Goal: Task Accomplishment & Management: Manage account settings

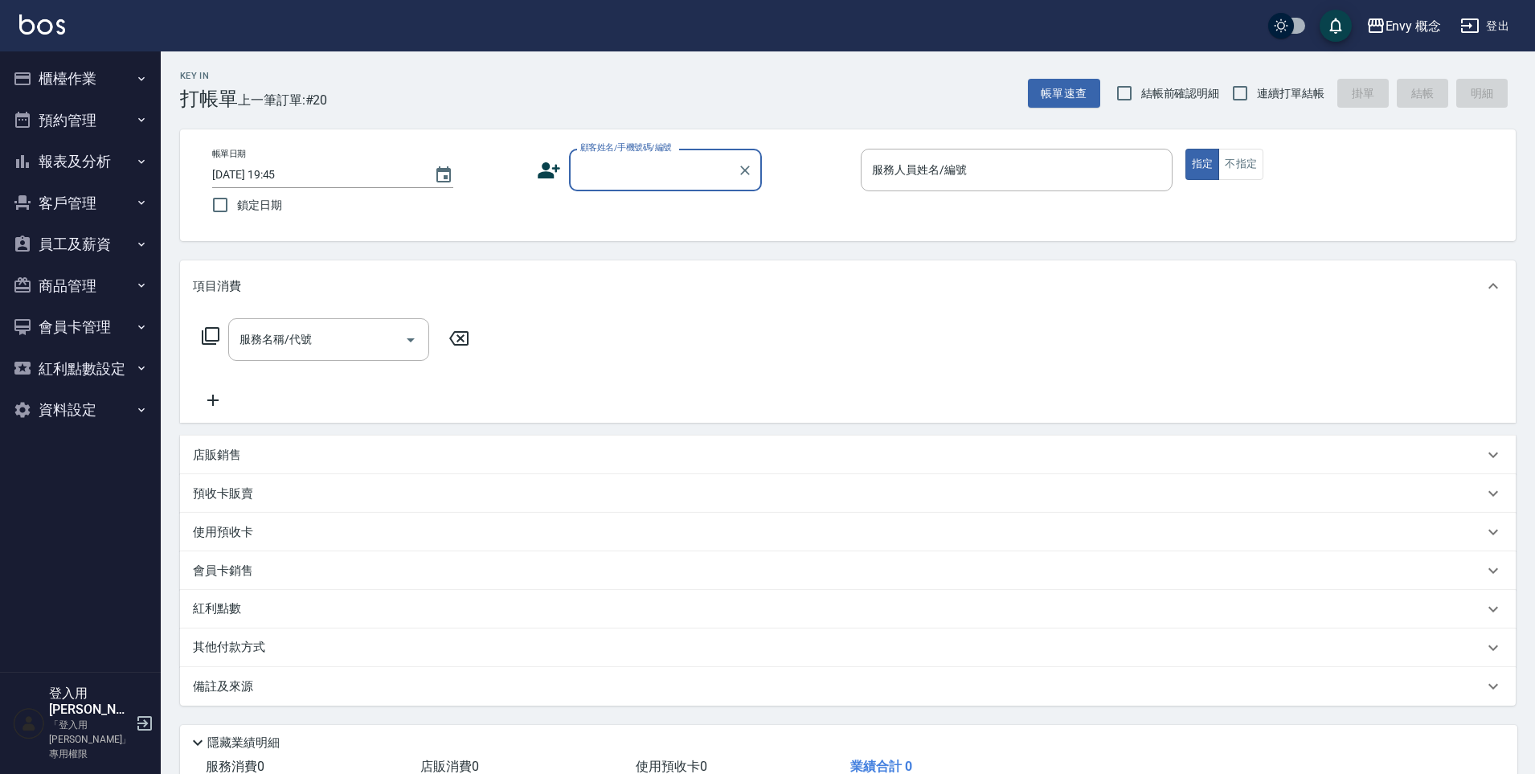
click at [113, 117] on button "預約管理" at bounding box center [80, 121] width 148 height 42
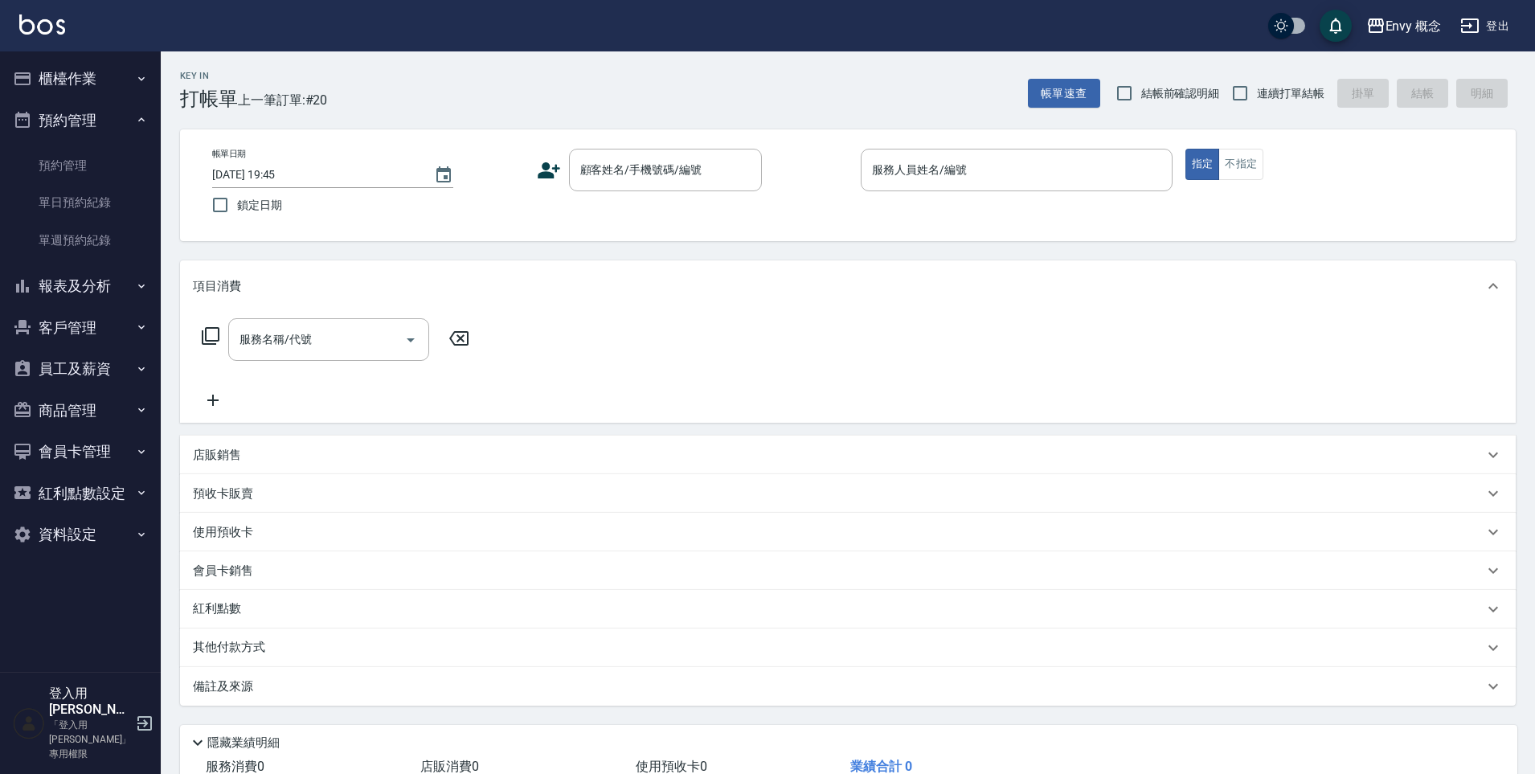
click at [103, 87] on button "櫃檯作業" at bounding box center [80, 79] width 148 height 42
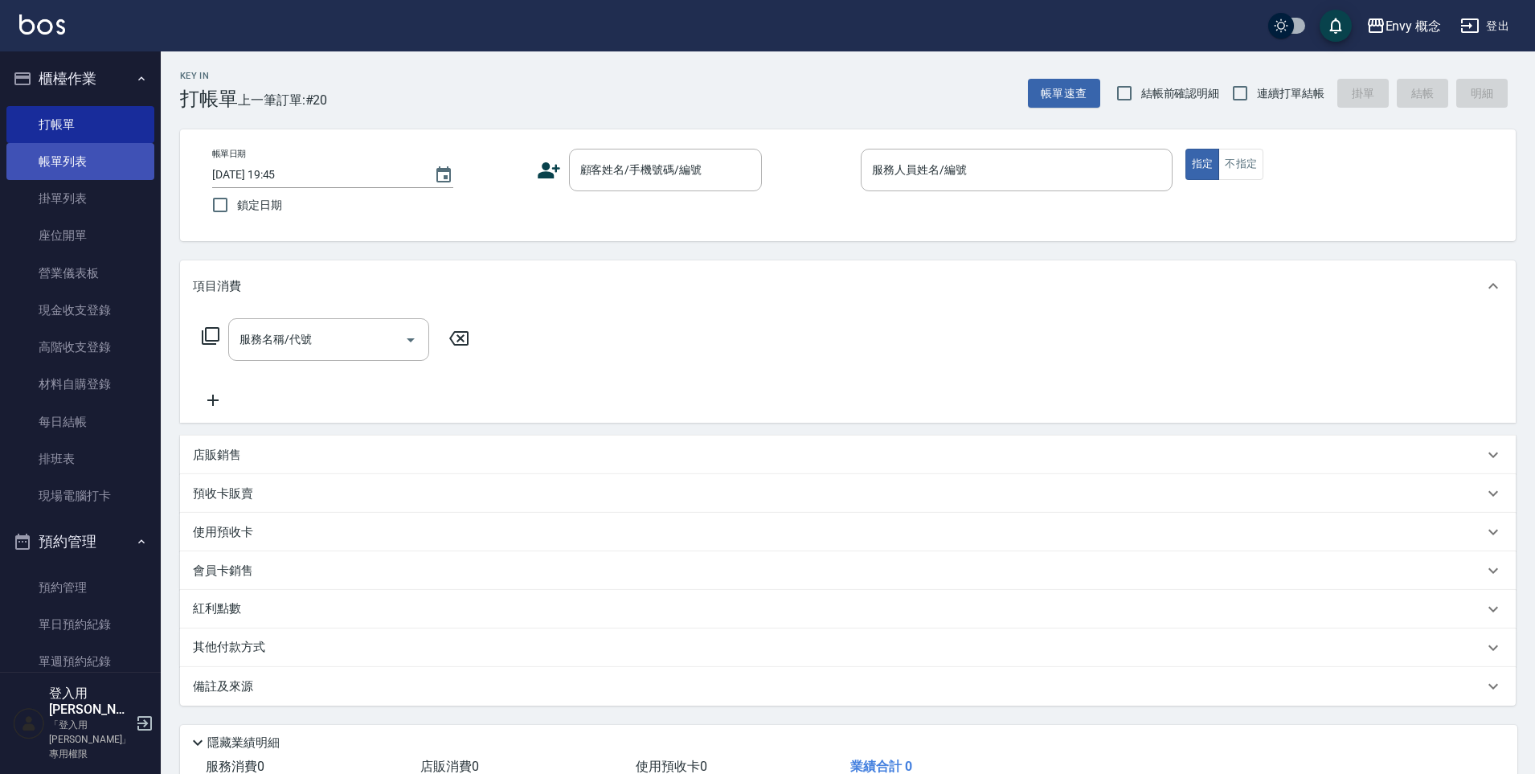
click at [86, 160] on link "帳單列表" at bounding box center [80, 161] width 148 height 37
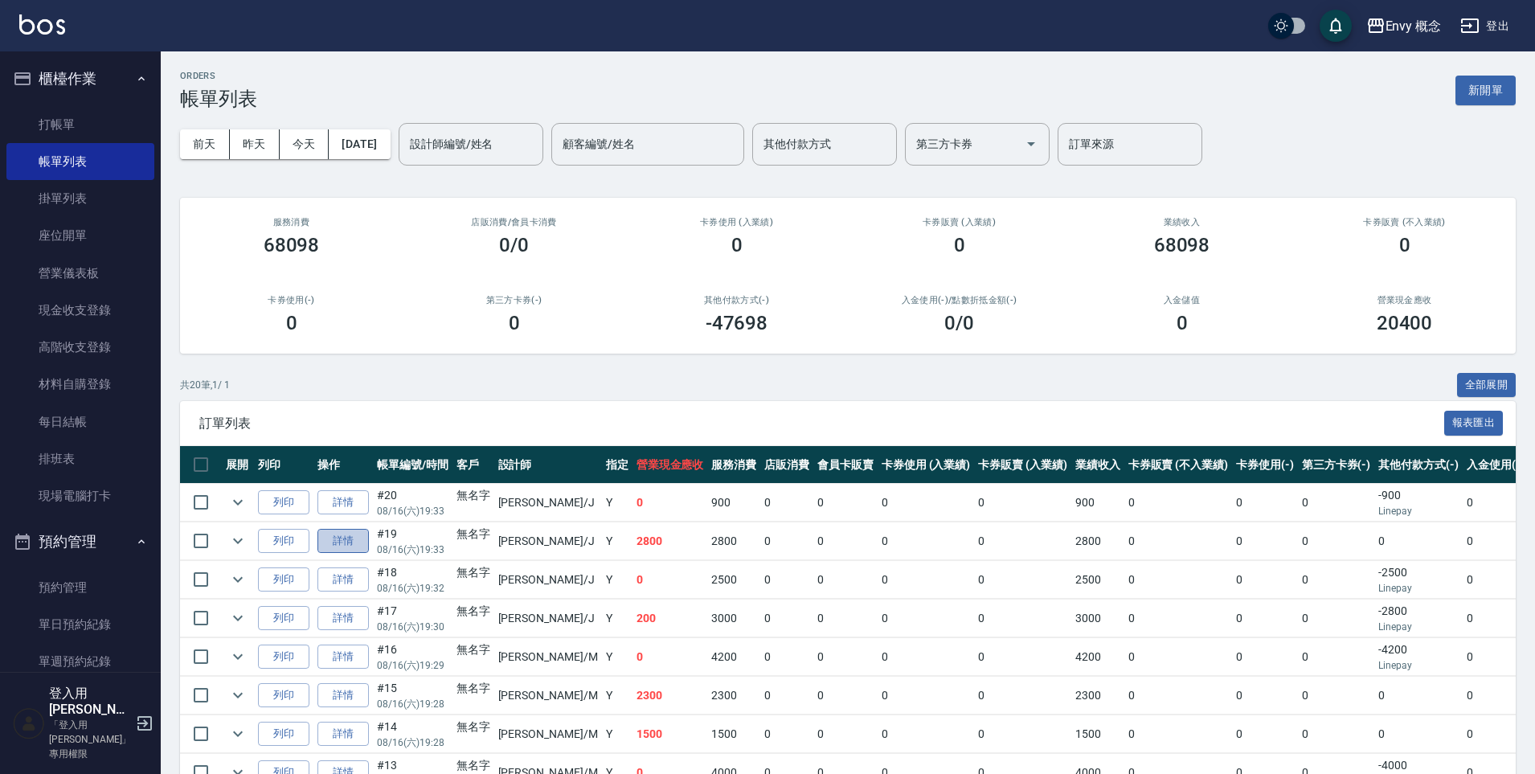
click at [360, 542] on link "詳情" at bounding box center [342, 541] width 51 height 25
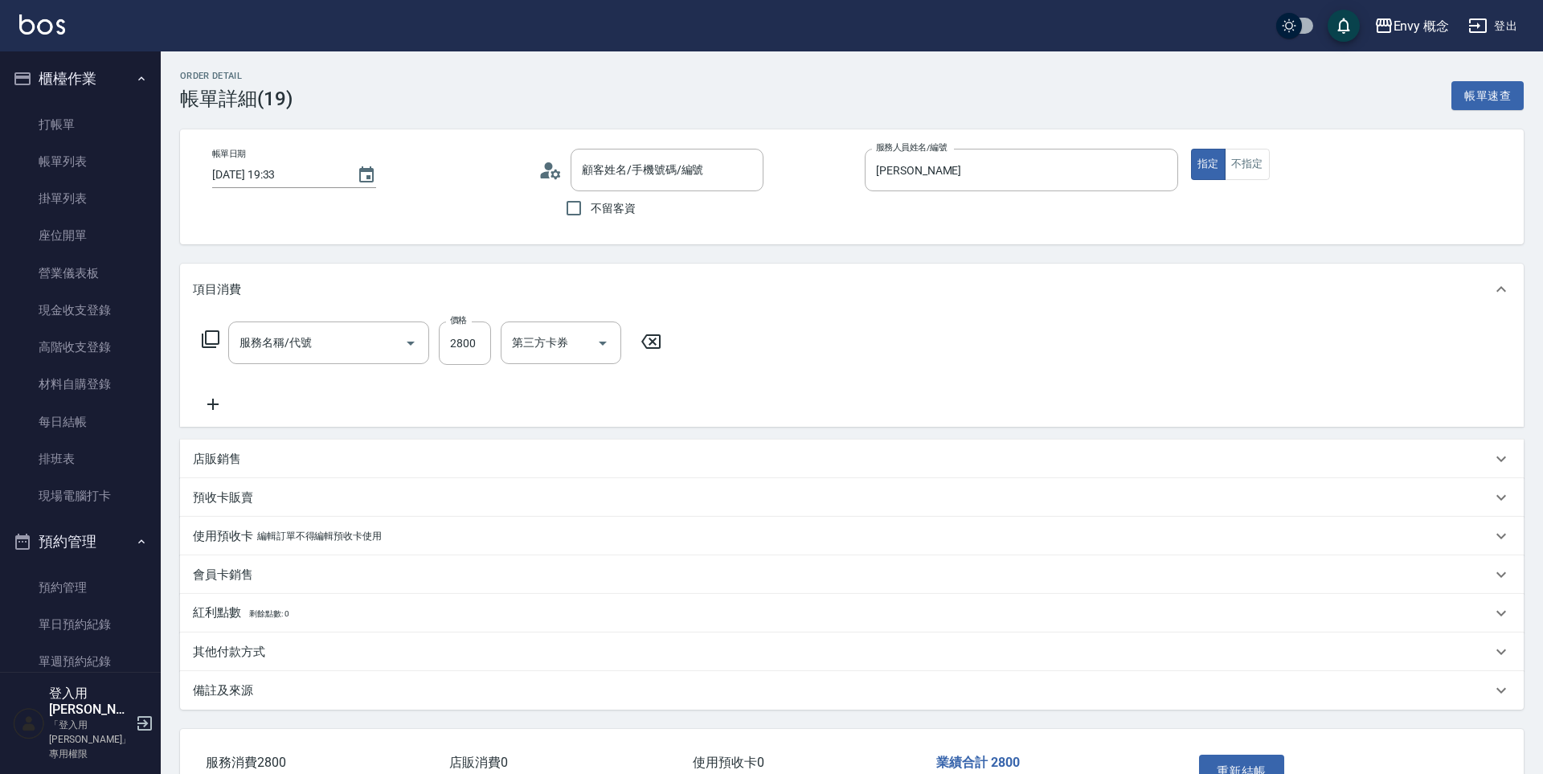
type input "2025/08/16 19:33"
type input "Jessie-J"
type input "701 染髮(701)"
click at [466, 350] on input "2800" at bounding box center [465, 342] width 52 height 43
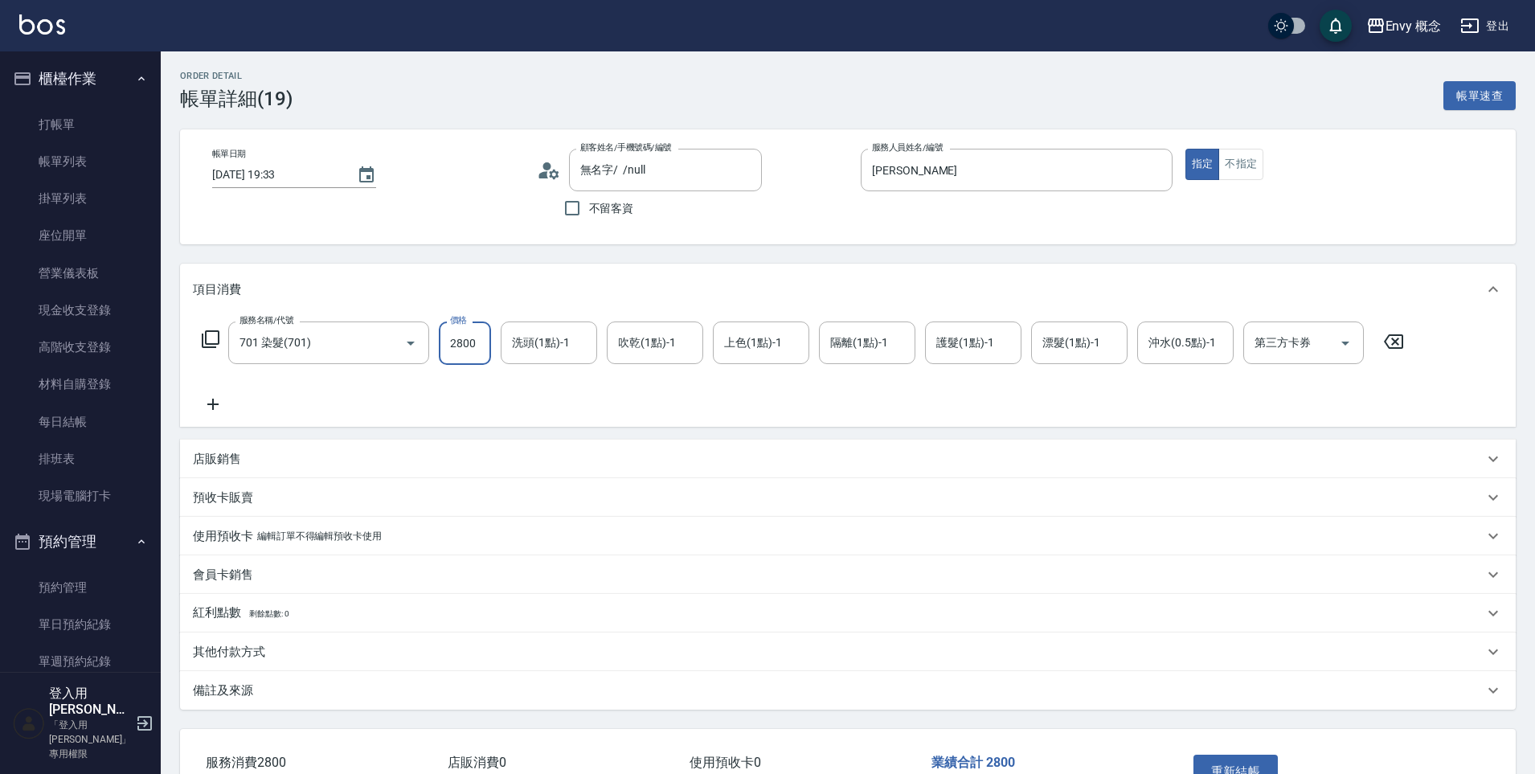
type input "無名字/ /null"
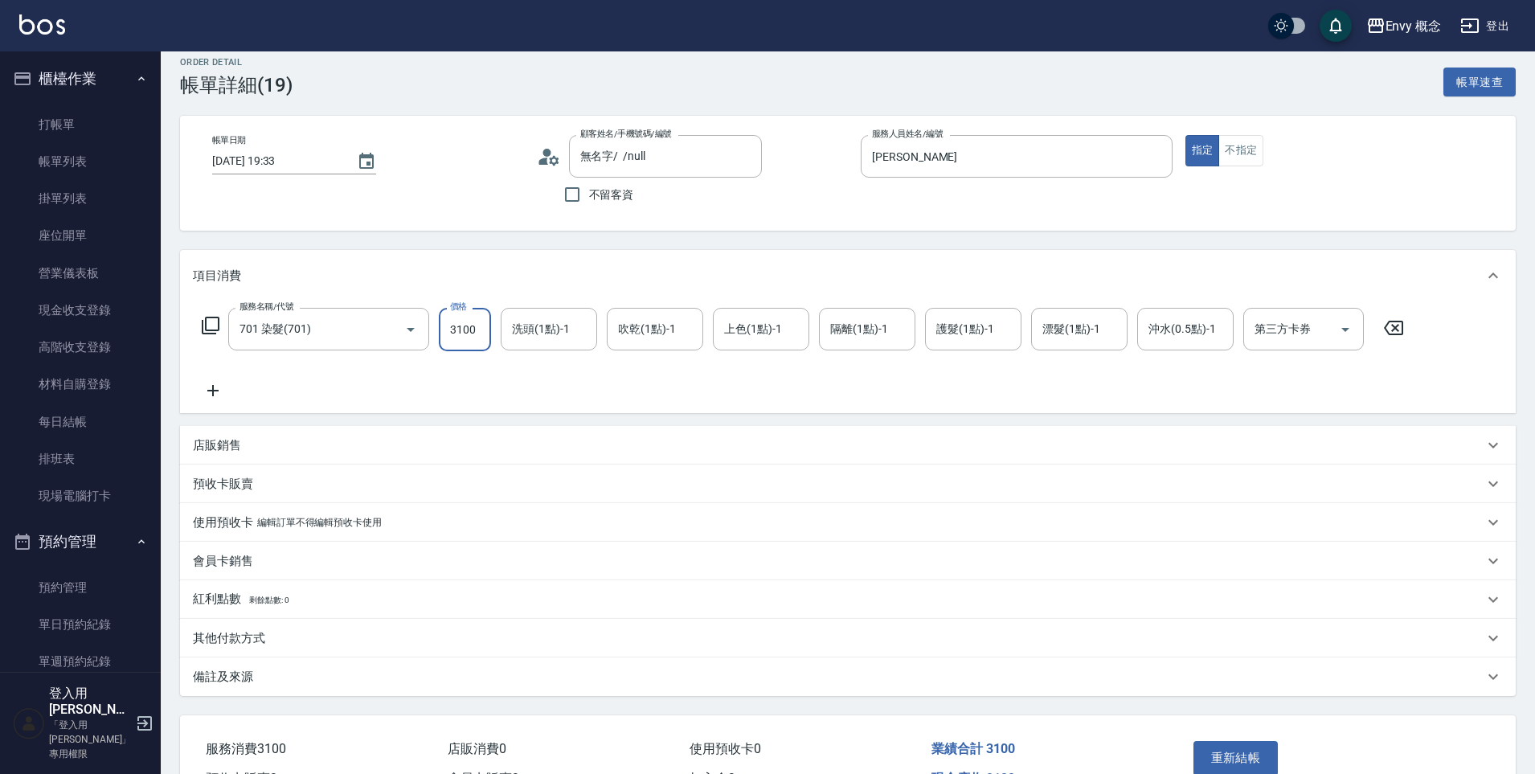
scroll to position [109, 0]
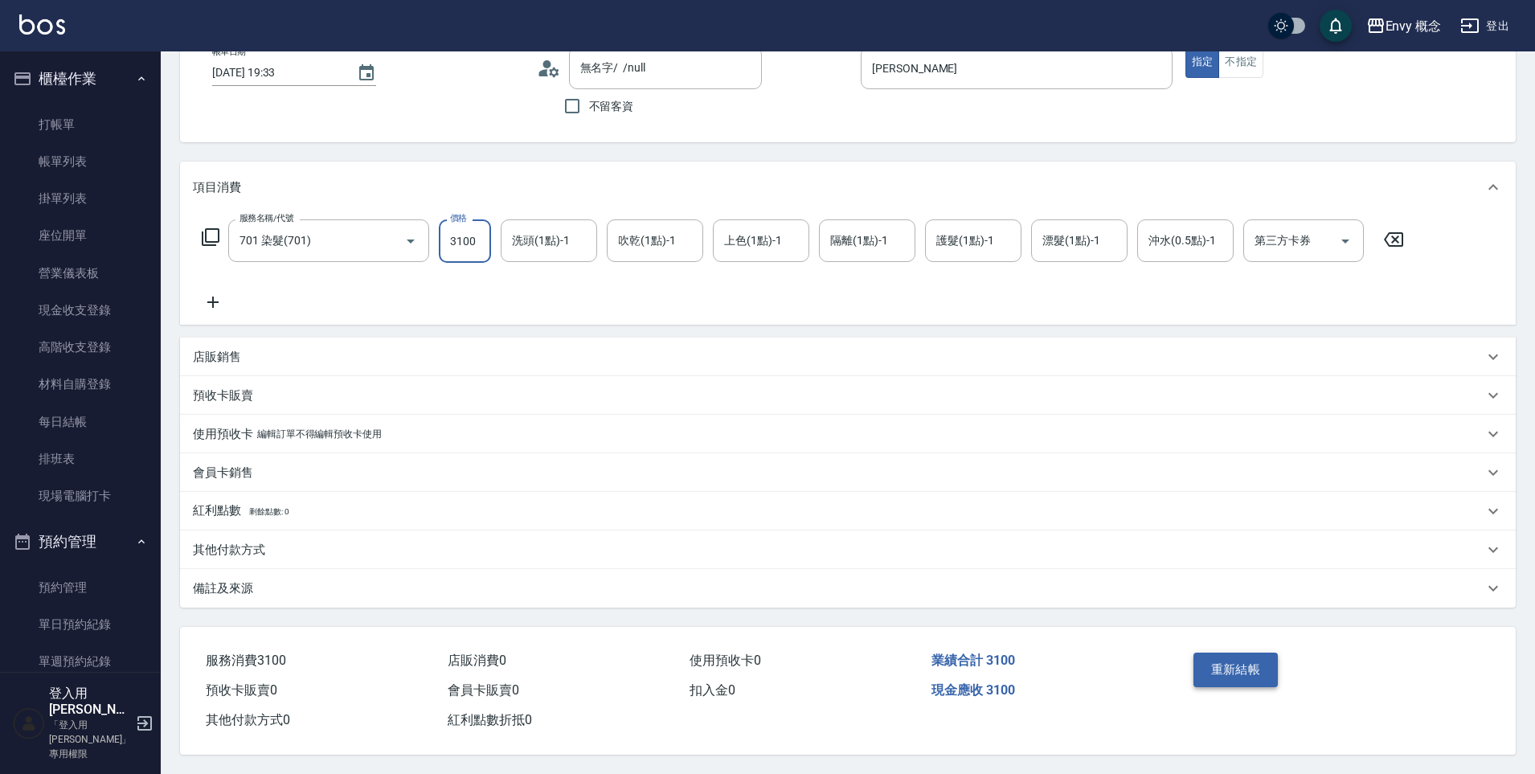
type input "3100"
click at [1224, 652] on button "重新結帳" at bounding box center [1235, 669] width 85 height 34
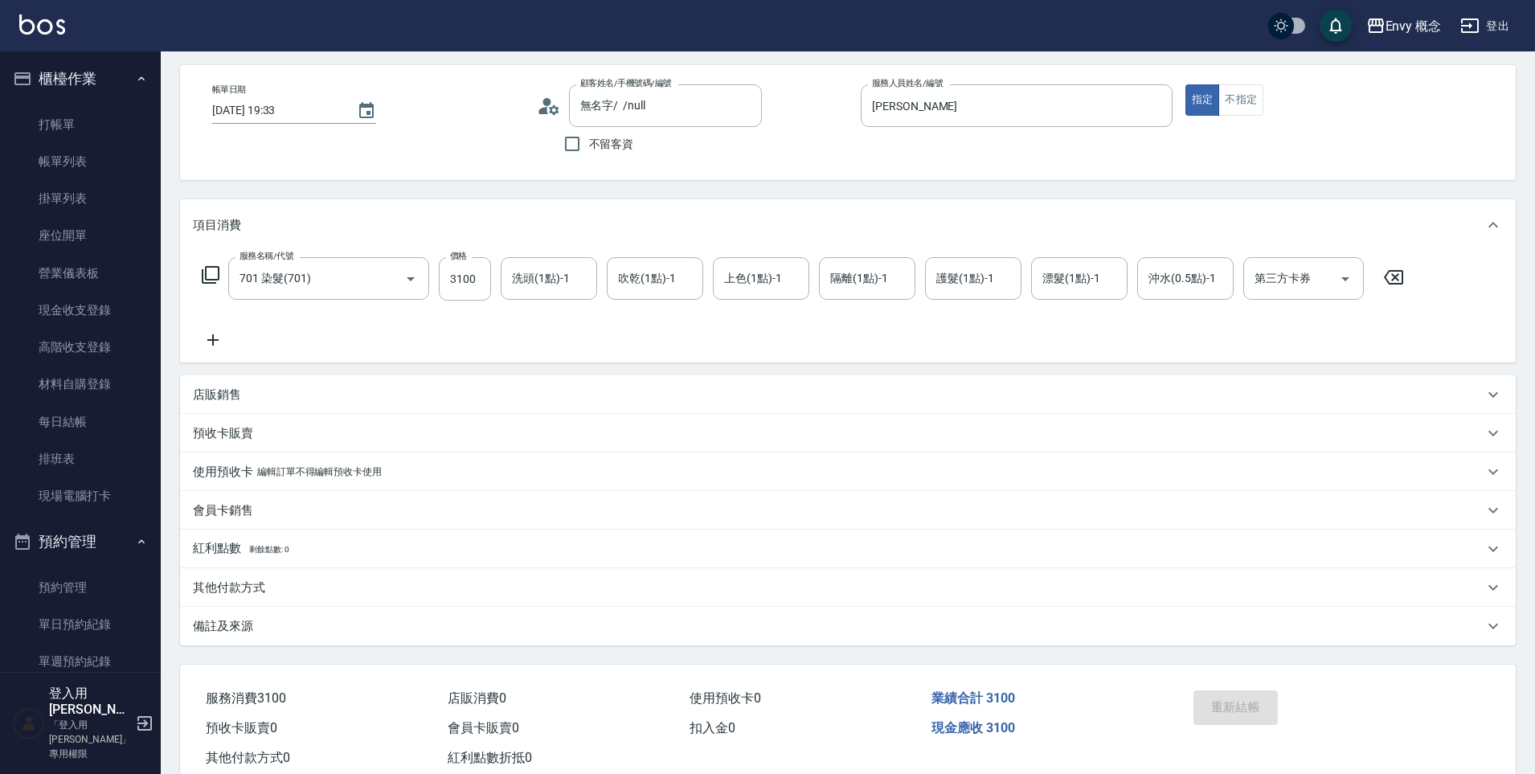
scroll to position [0, 0]
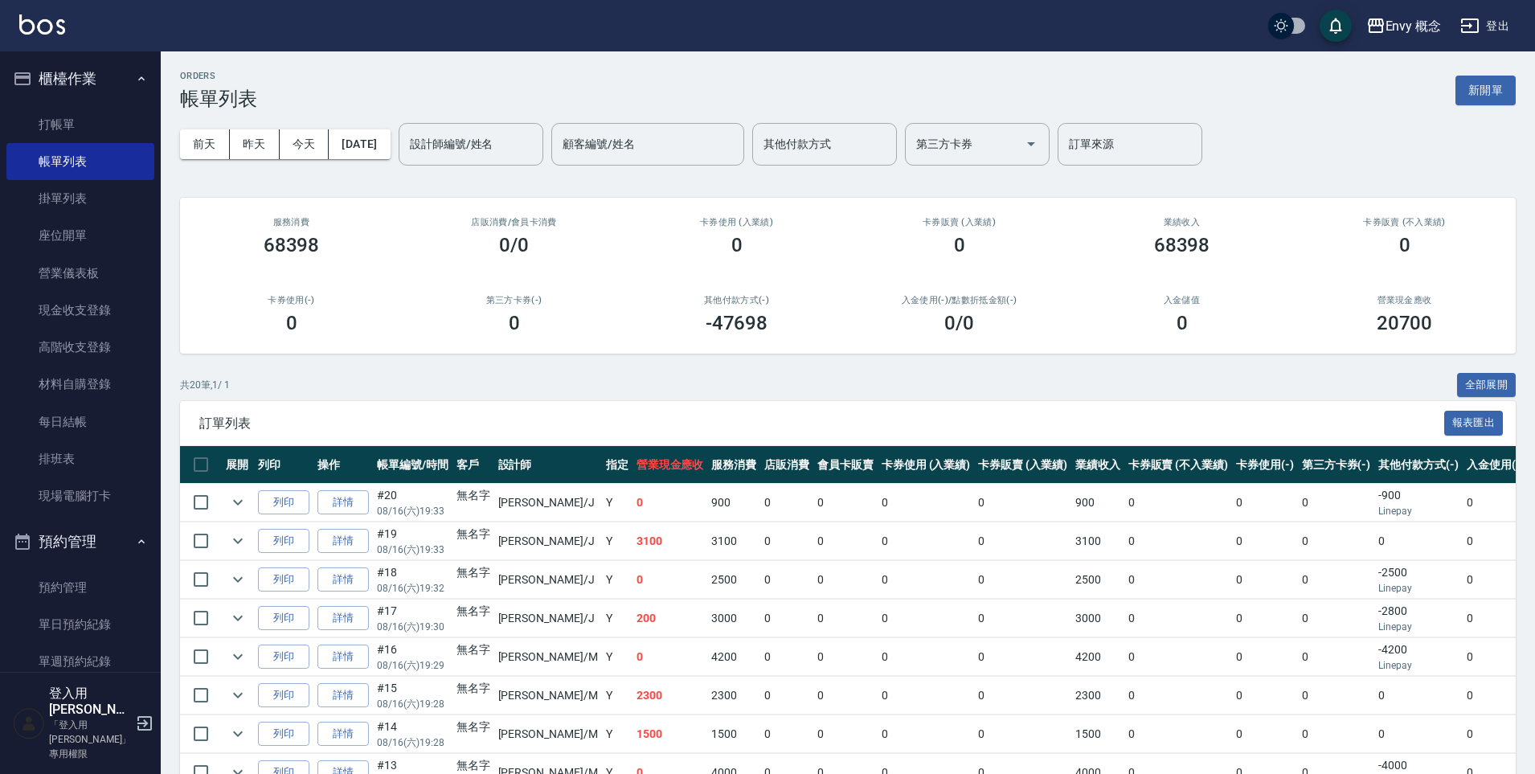
click at [571, 161] on div "設計師編號/姓名 設計師編號/姓名 顧客編號/姓名 顧客編號/姓名 其他付款方式 其他付款方式 第三方卡券 第三方卡券 訂單來源 訂單來源" at bounding box center [800, 144] width 803 height 43
click at [529, 150] on input "設計師編號/姓名" at bounding box center [471, 144] width 130 height 28
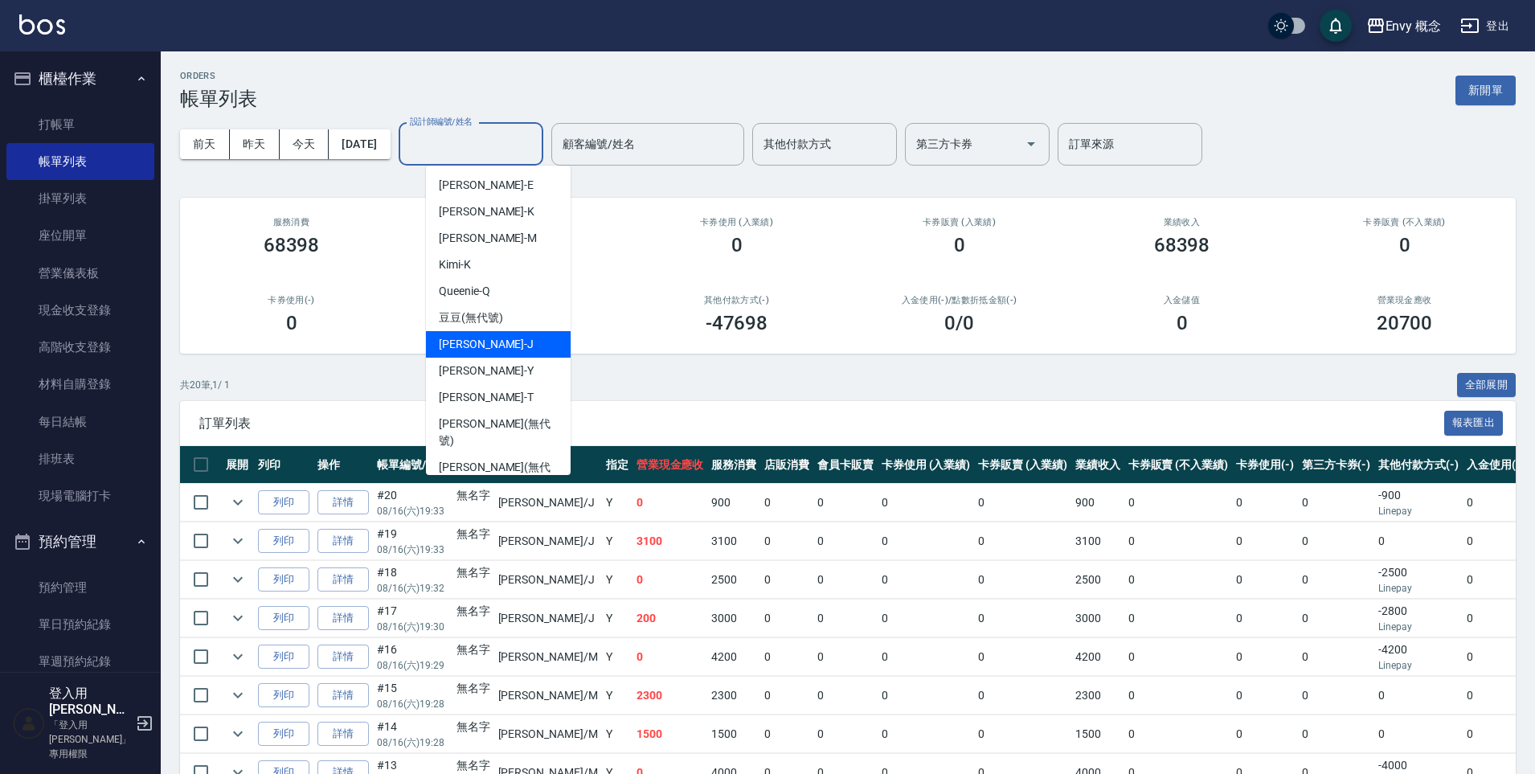
click at [472, 339] on span "Jessie -J" at bounding box center [486, 344] width 95 height 17
type input "Jessie-J"
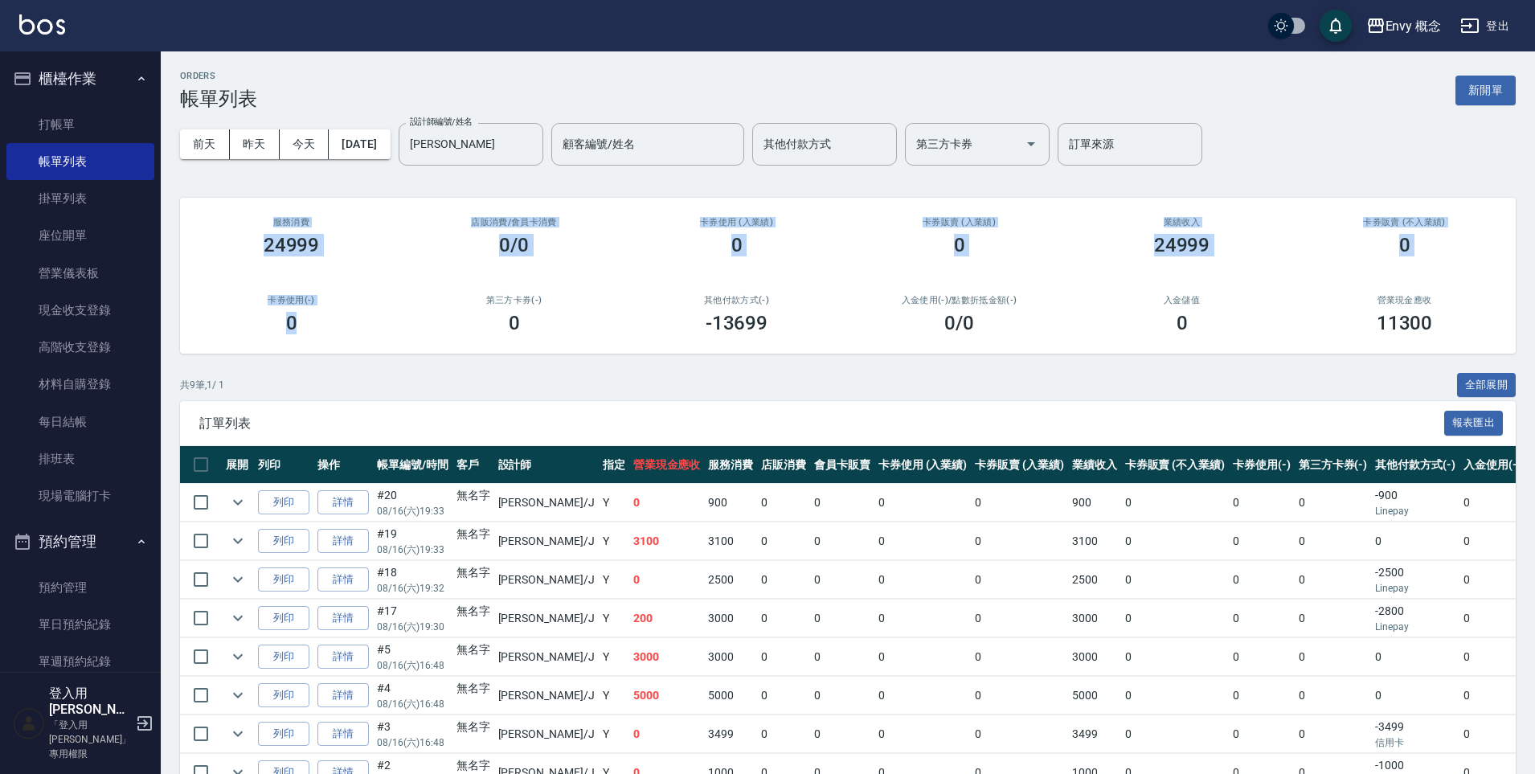
drag, startPoint x: 321, startPoint y: 230, endPoint x: 391, endPoint y: 325, distance: 118.9
click at [390, 325] on div "服務消費 24999 店販消費 /會員卡消費 0/0 卡券使用 (入業績) 0 卡券販賣 (入業績) 0 業績收入 24999 卡券販賣 (不入業績) 0 卡…" at bounding box center [847, 276] width 1335 height 156
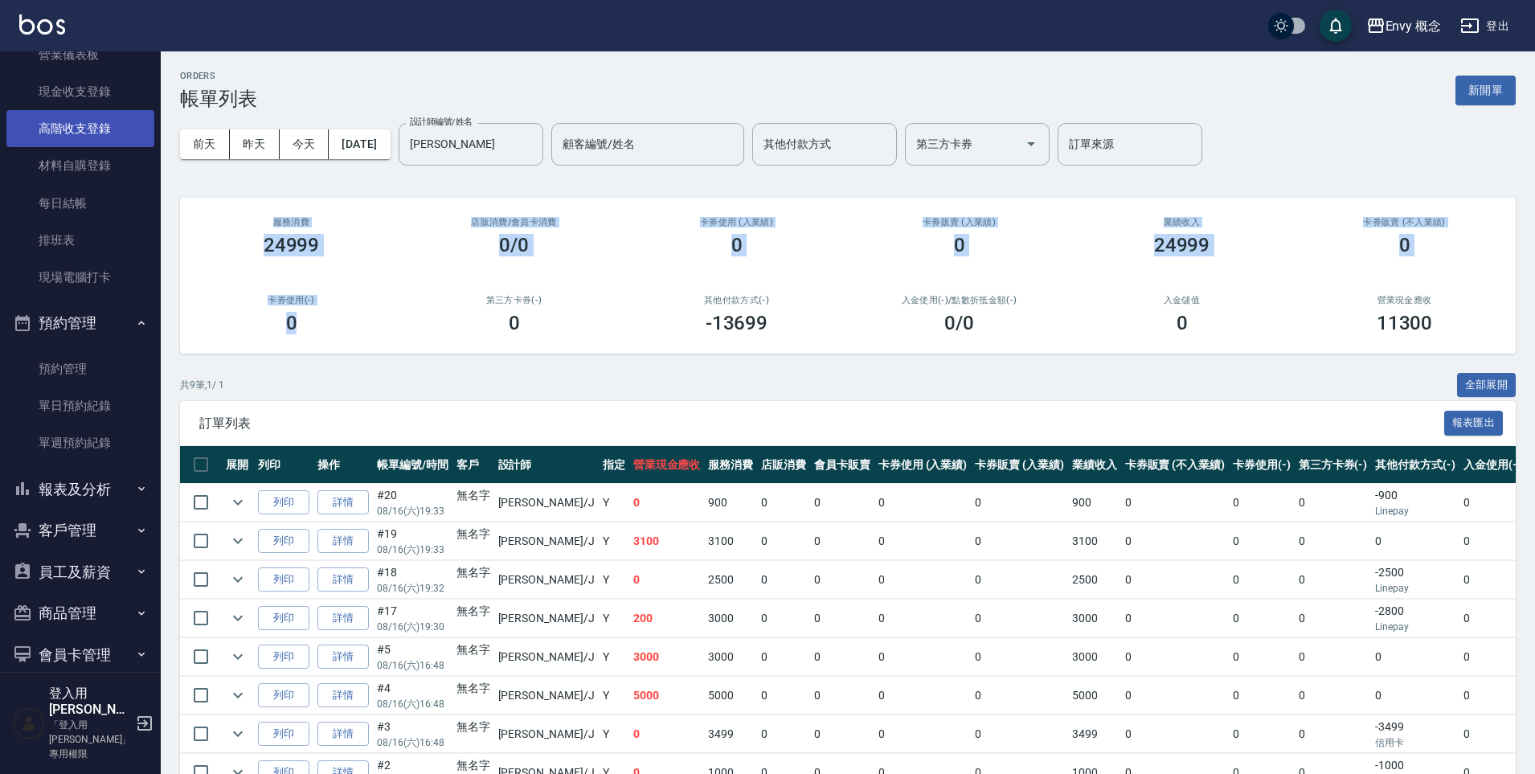
scroll to position [293, 0]
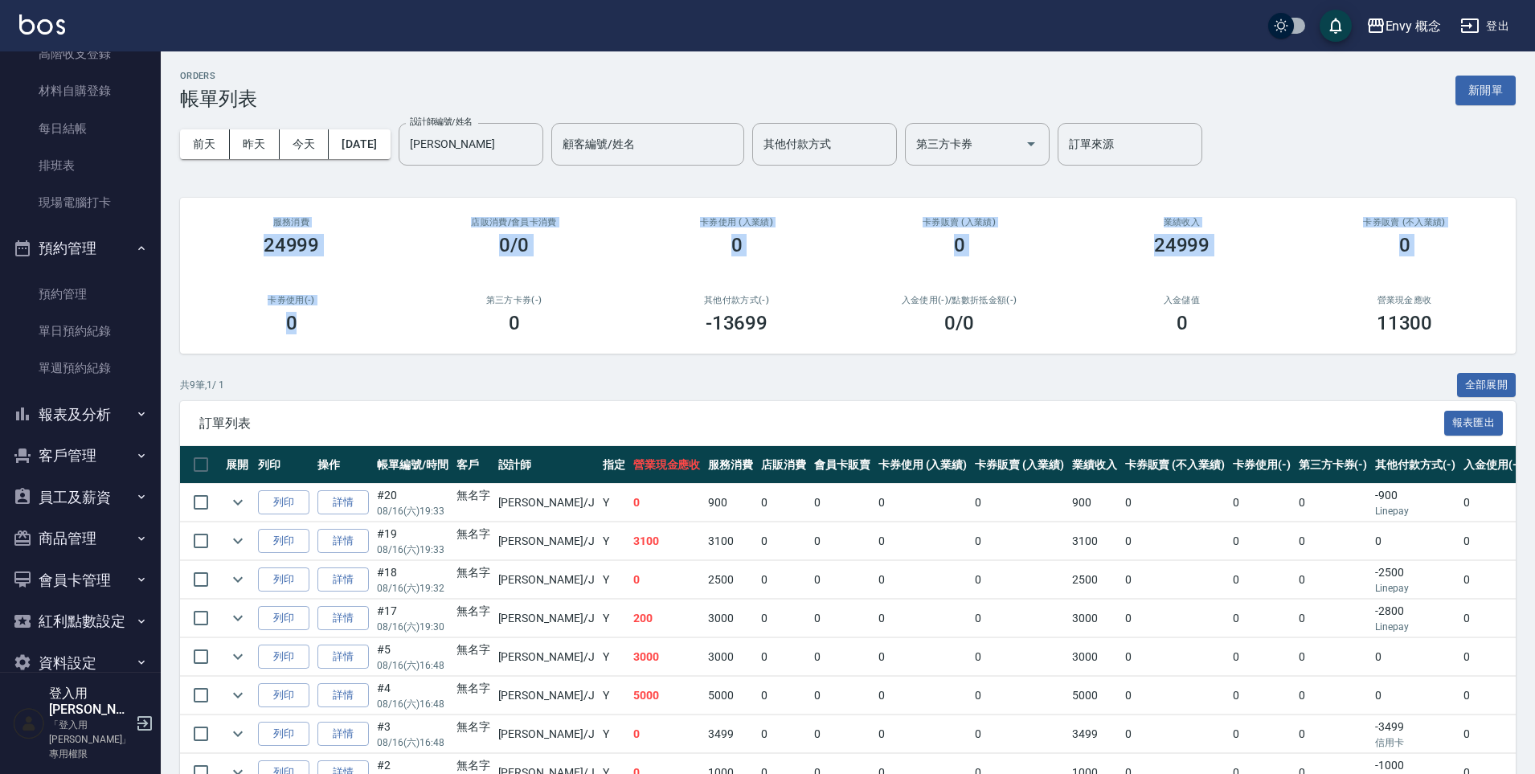
click at [79, 419] on button "報表及分析" at bounding box center [80, 415] width 148 height 42
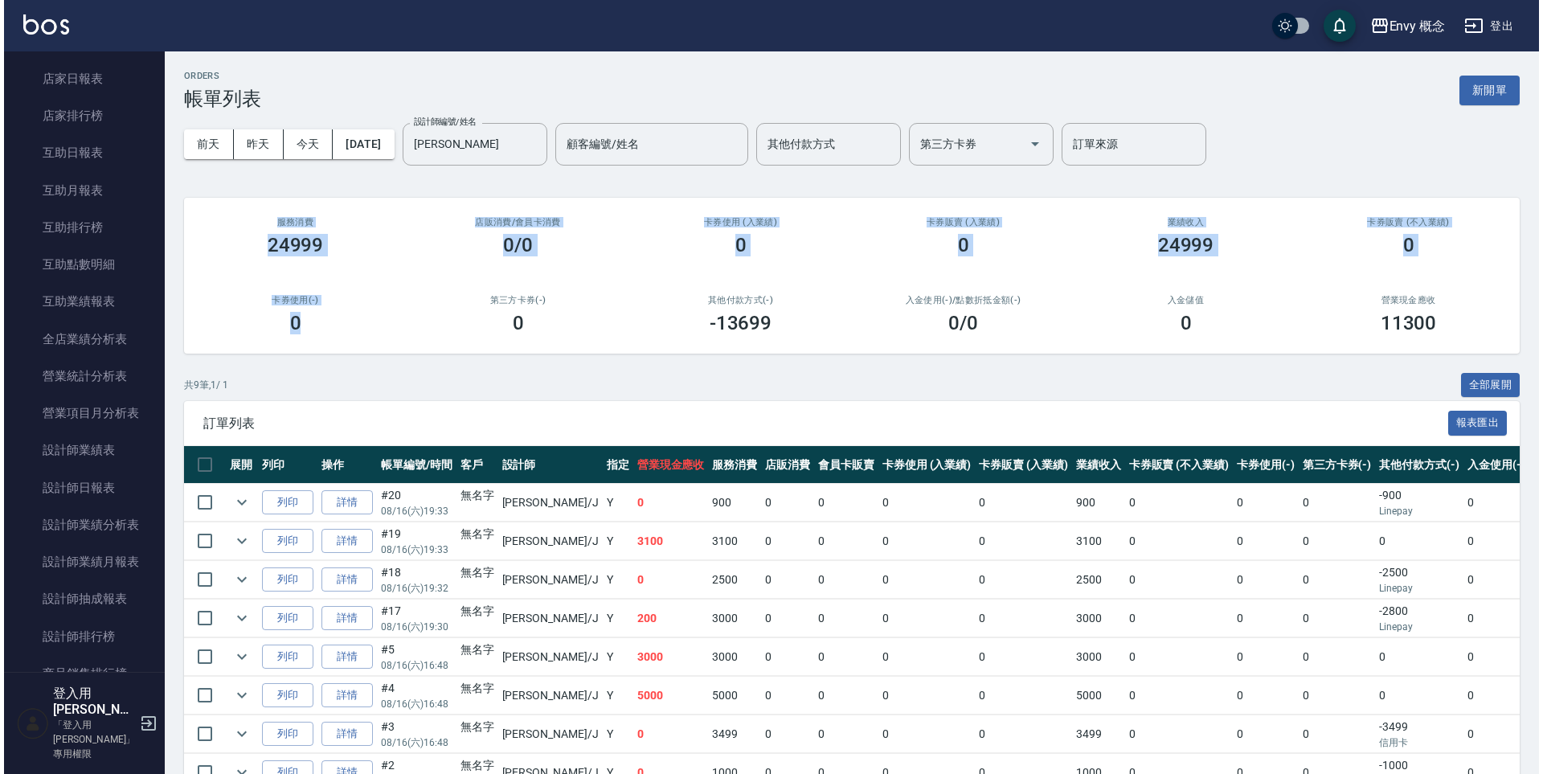
scroll to position [1057, 0]
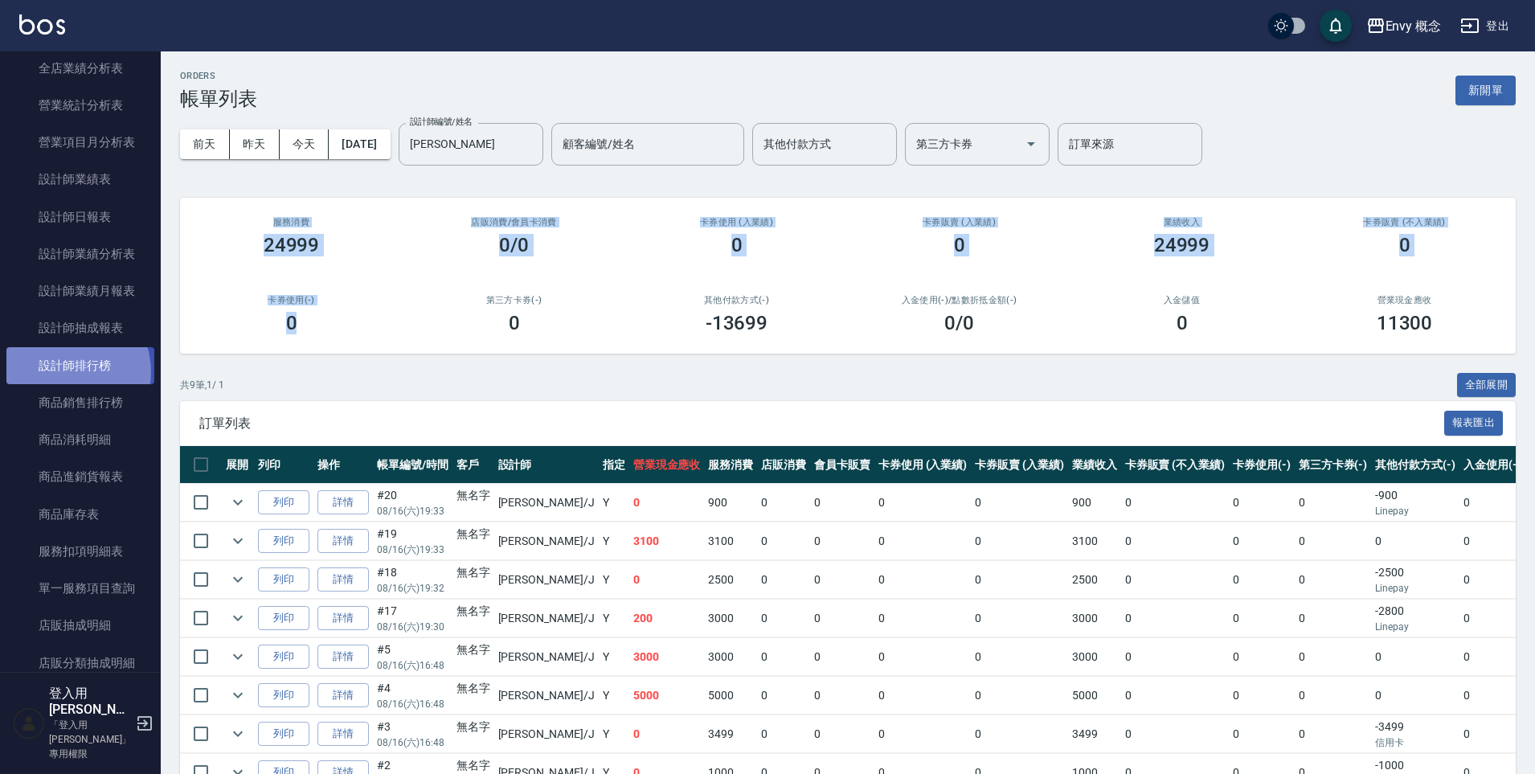
click at [68, 371] on link "設計師排行榜" at bounding box center [80, 365] width 148 height 37
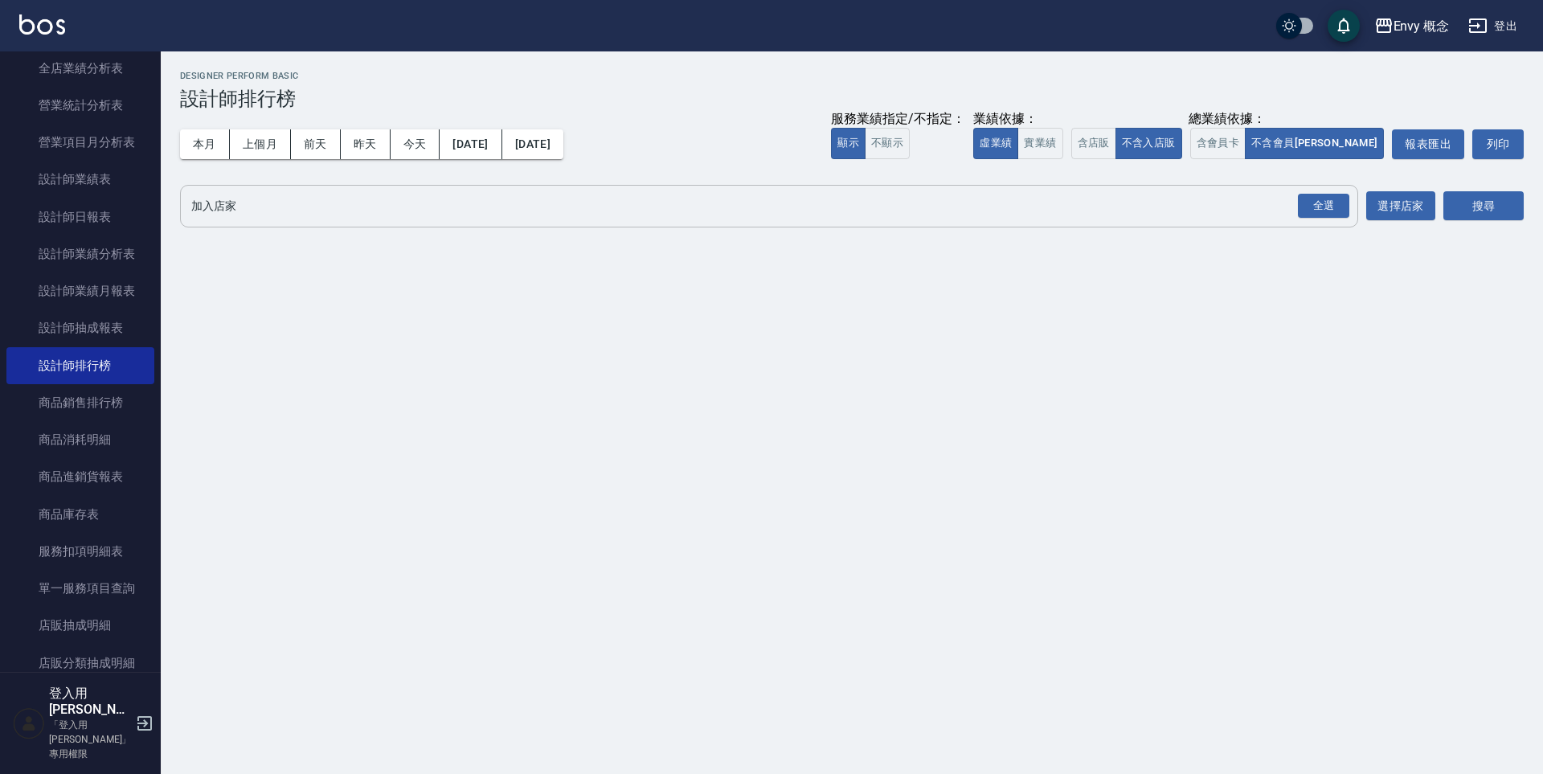
click at [475, 218] on input "加入店家" at bounding box center [756, 206] width 1139 height 28
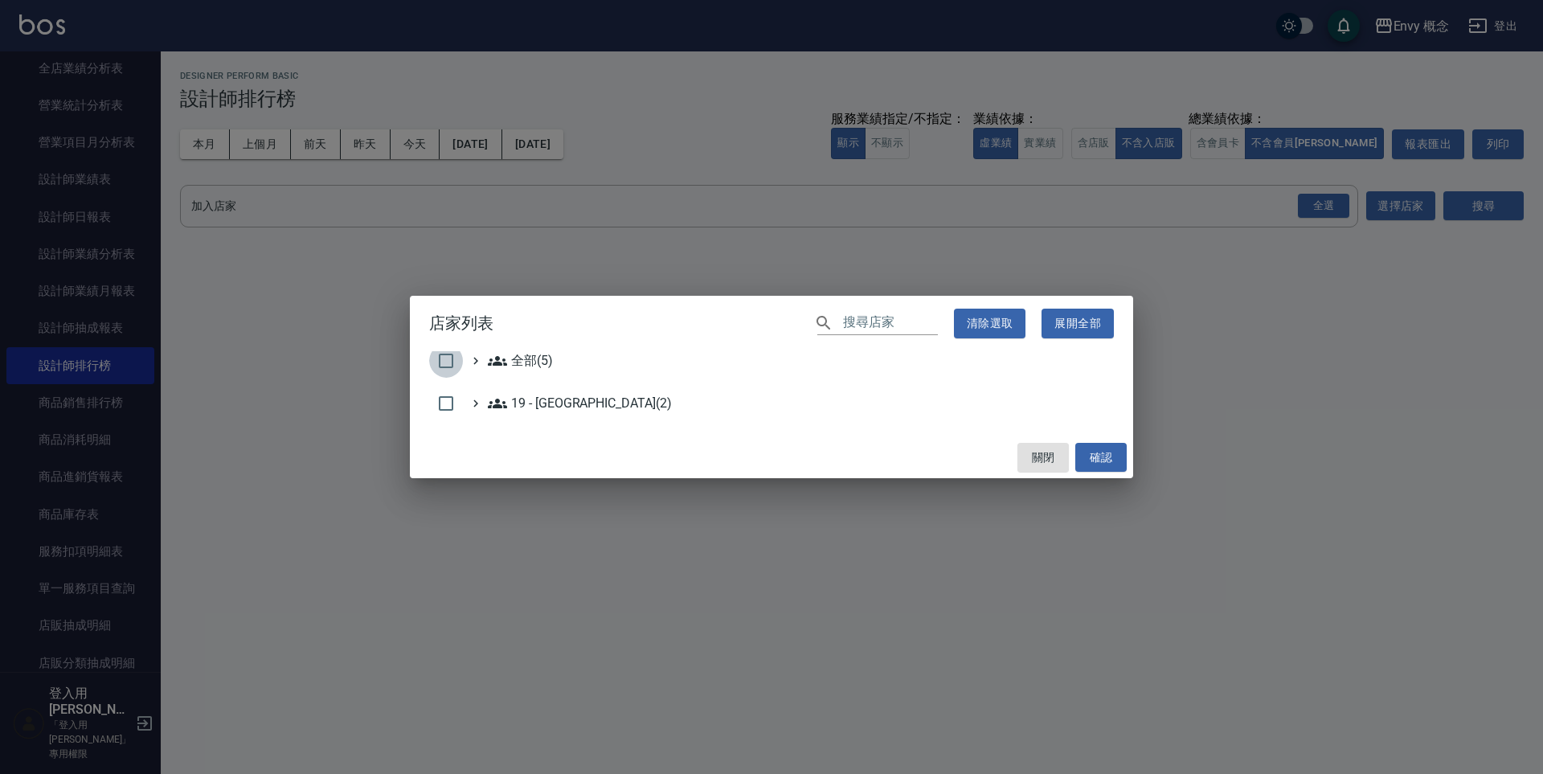
click at [451, 358] on input "checkbox" at bounding box center [446, 361] width 34 height 34
checkbox input "true"
click at [1109, 455] on button "確認" at bounding box center [1100, 458] width 51 height 30
checkbox input "false"
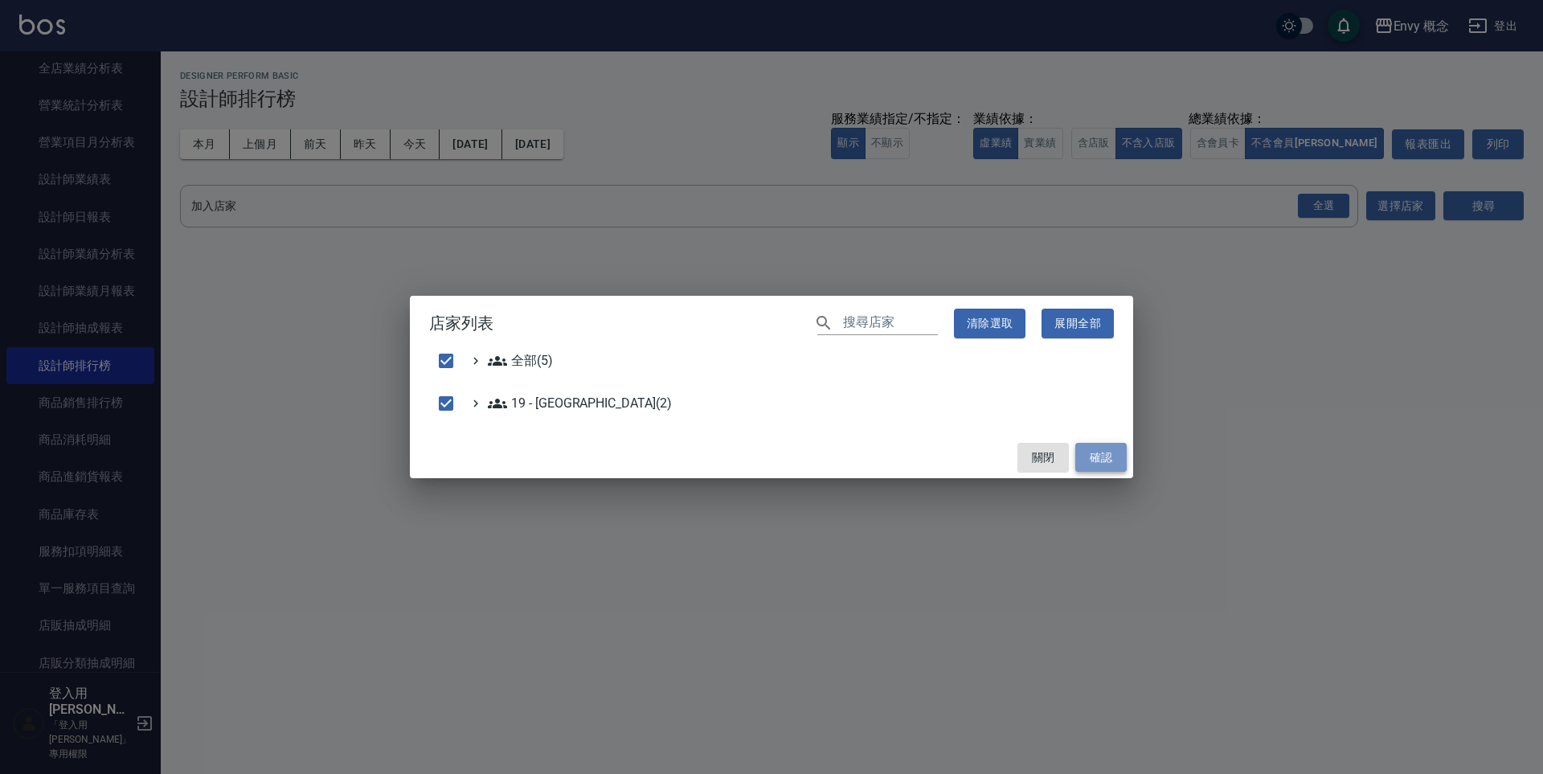
checkbox input "false"
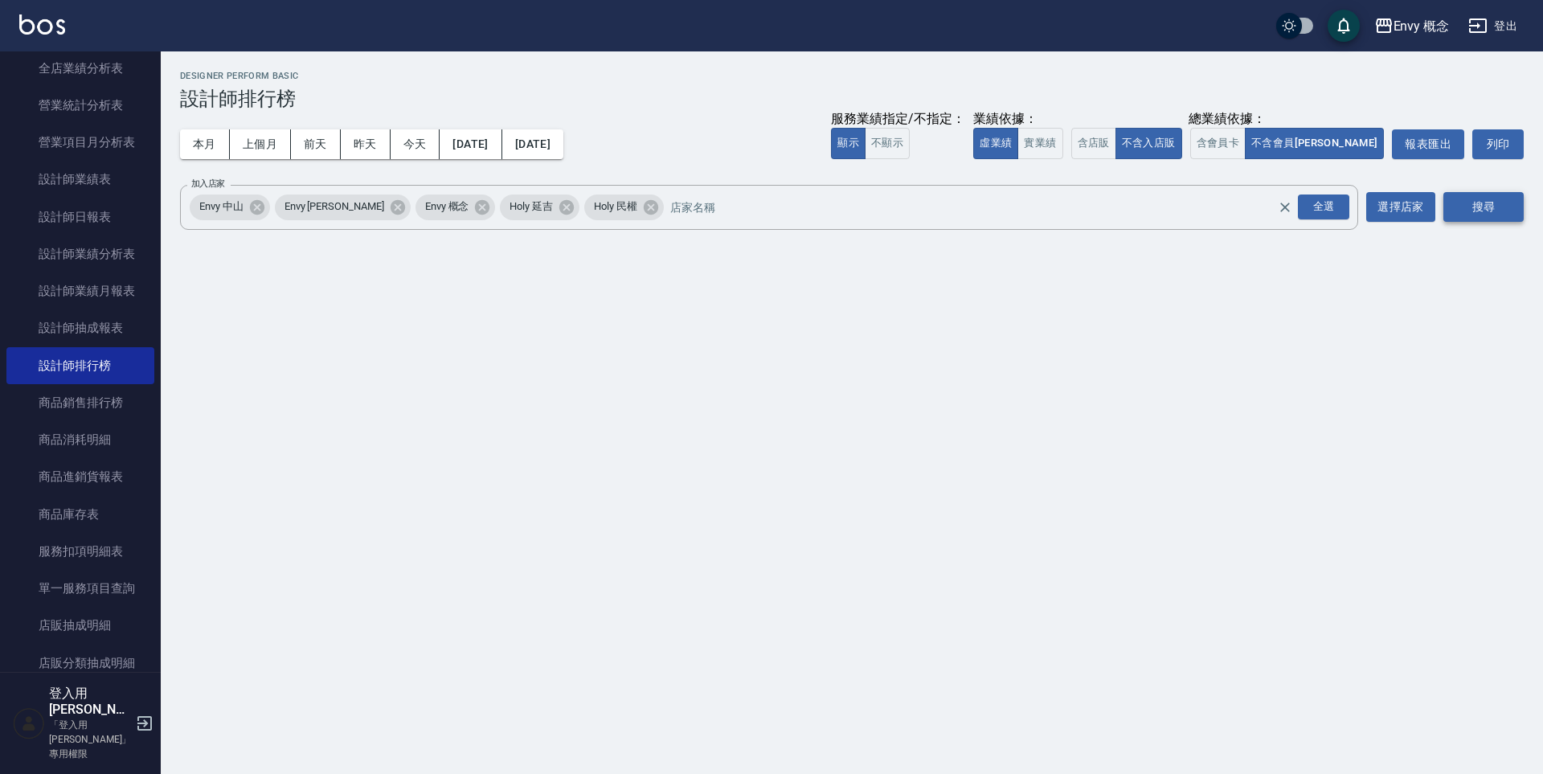
click at [1480, 209] on button "搜尋" at bounding box center [1483, 207] width 80 height 30
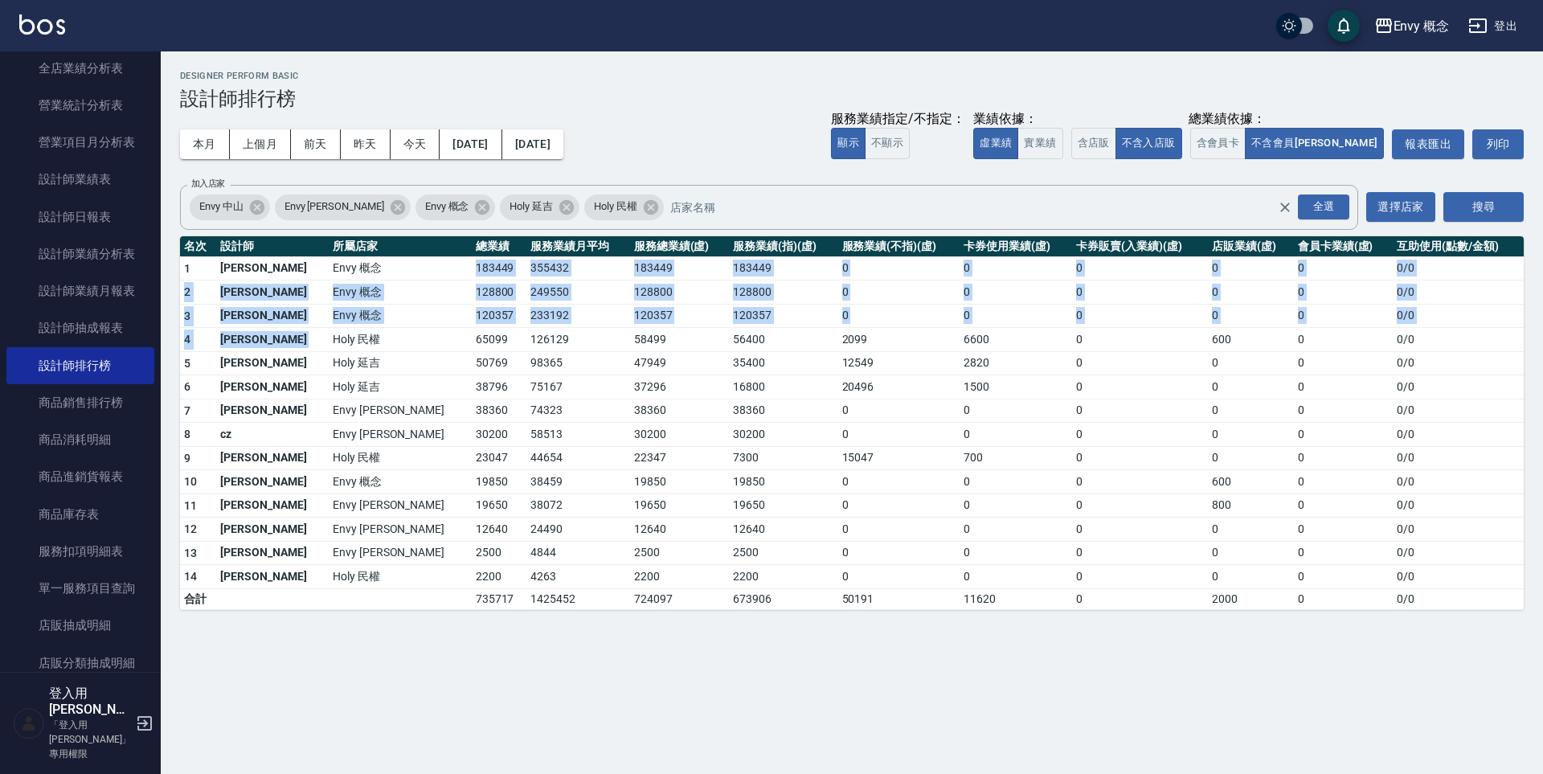
drag, startPoint x: 333, startPoint y: 327, endPoint x: 309, endPoint y: 271, distance: 61.2
click at [309, 271] on tbody "1 王文嘉 Envy 概念 183449 355432 183449 183449 0 0 0 0 0 0 / 0 2 黃光蔓 Envy 概念 128800 …" at bounding box center [851, 432] width 1343 height 353
click at [329, 269] on td "Envy 概念" at bounding box center [400, 268] width 143 height 24
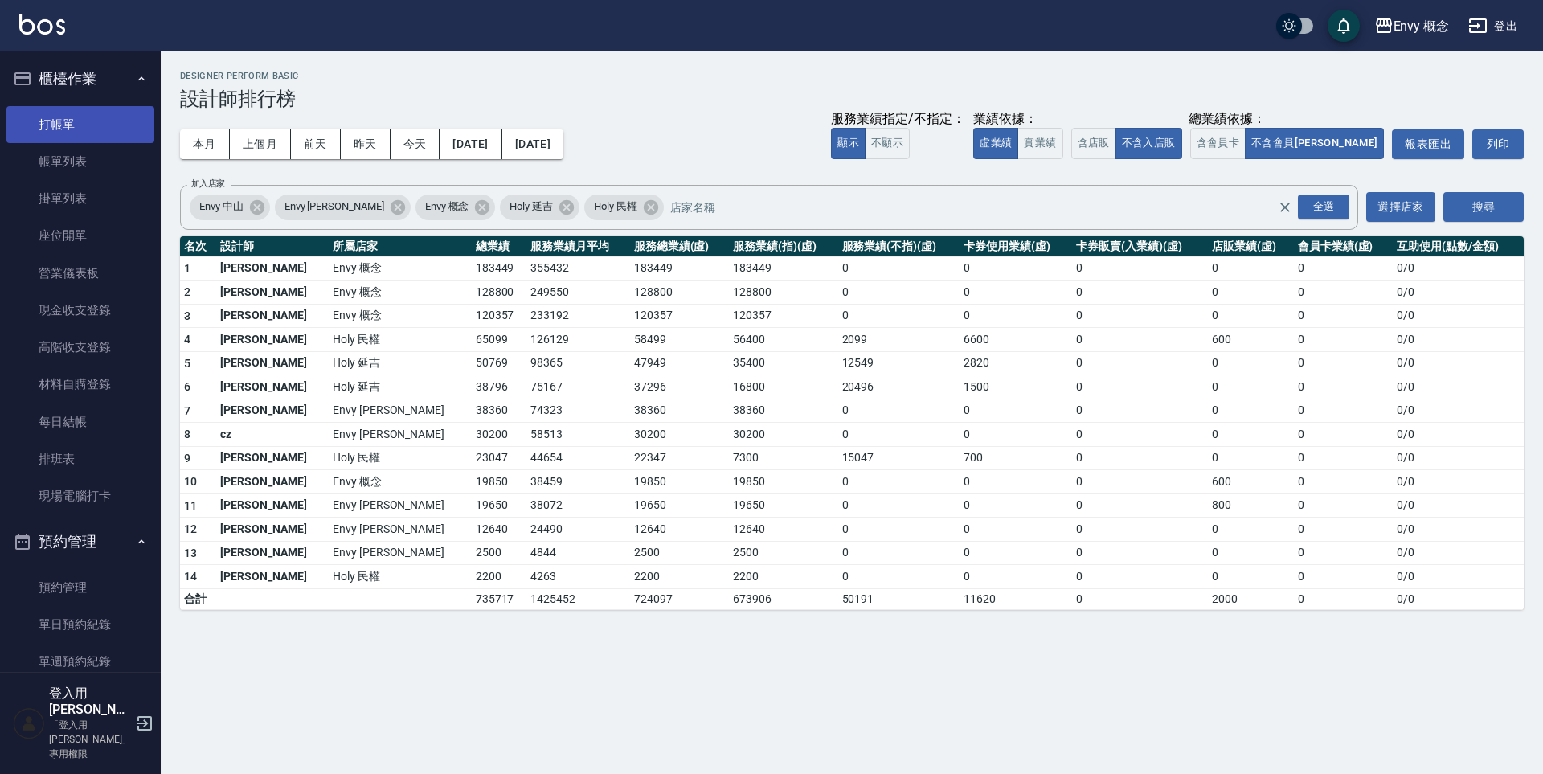
click at [31, 125] on link "打帳單" at bounding box center [80, 124] width 148 height 37
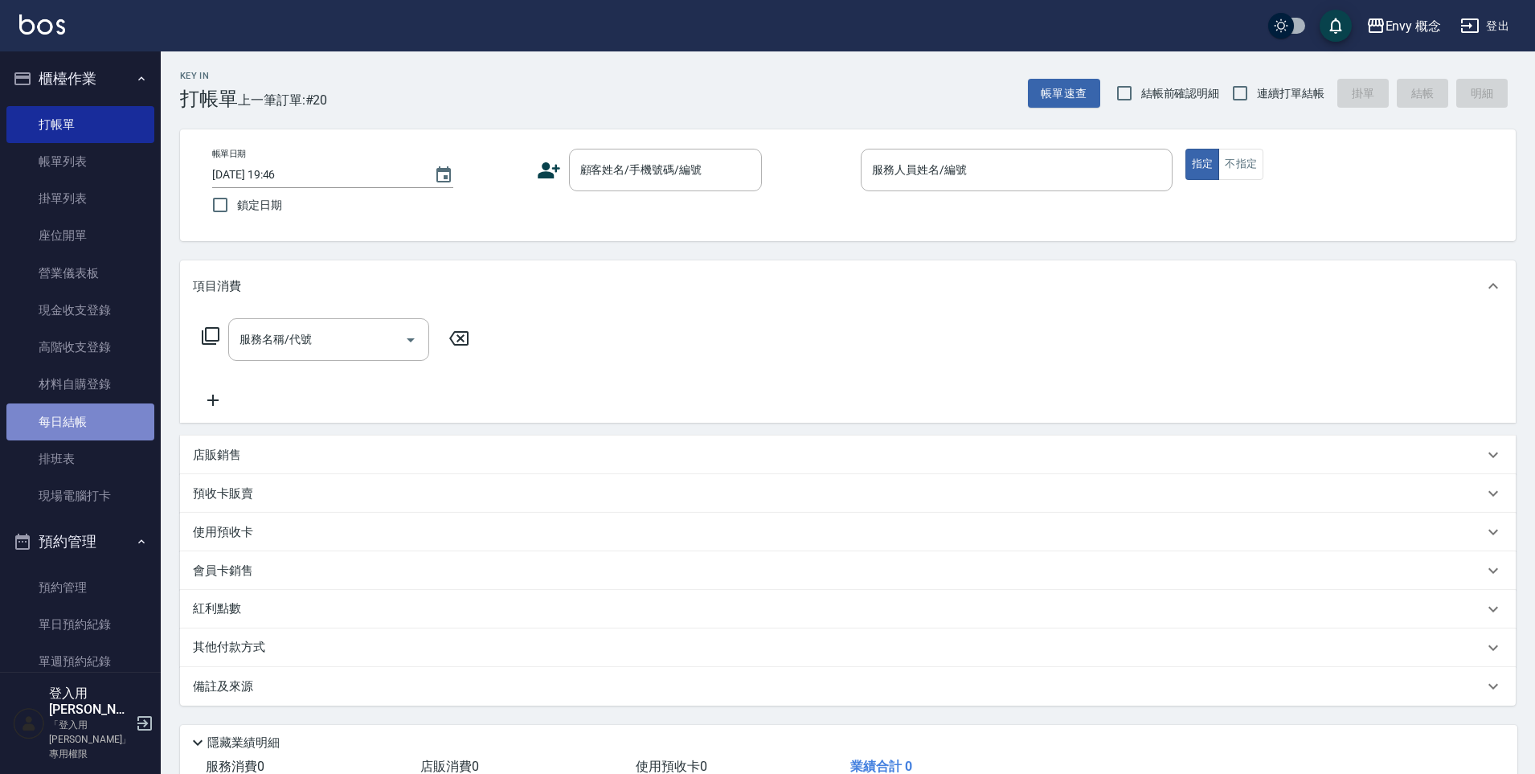
click at [84, 415] on link "每日結帳" at bounding box center [80, 421] width 148 height 37
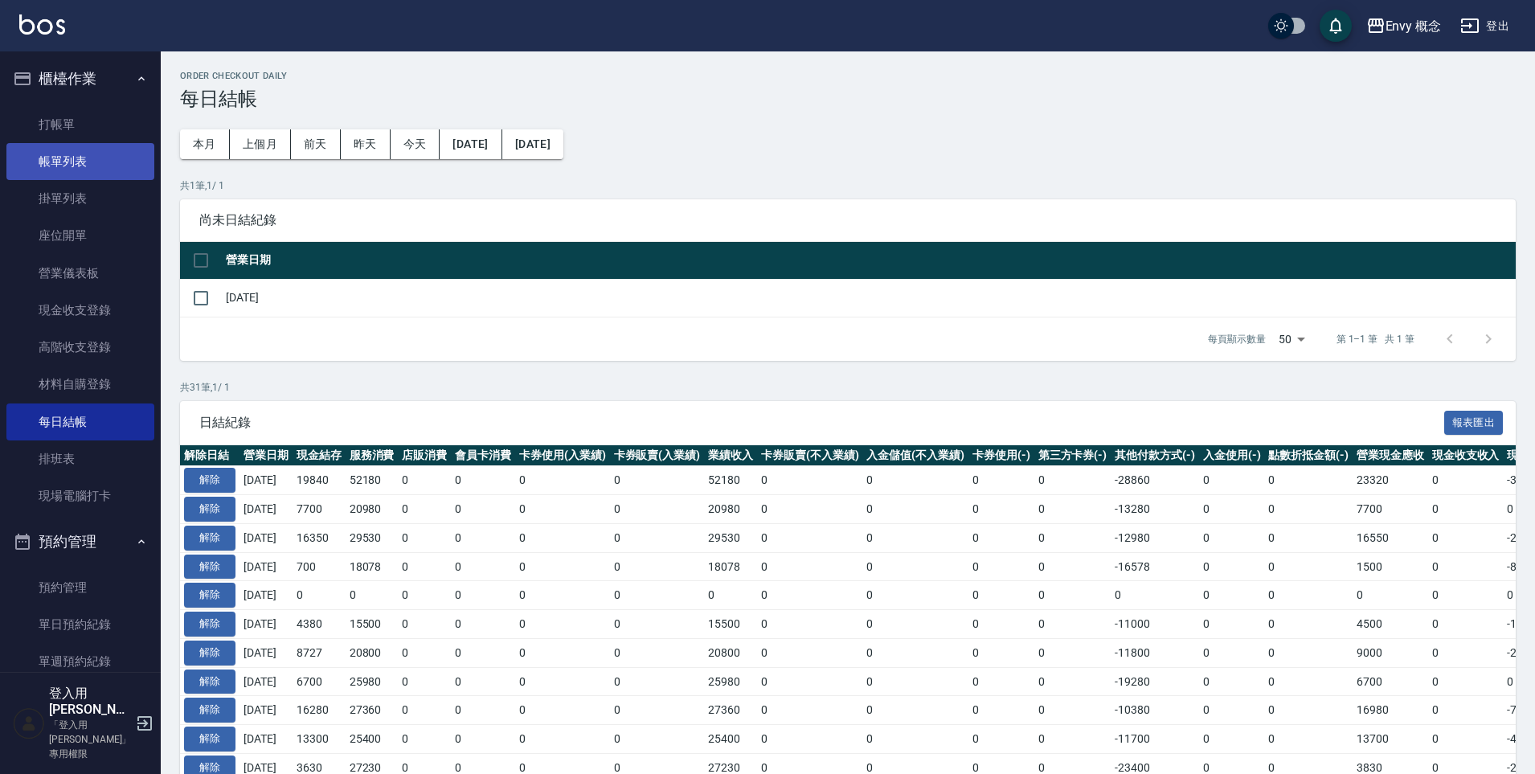
click at [98, 164] on link "帳單列表" at bounding box center [80, 161] width 148 height 37
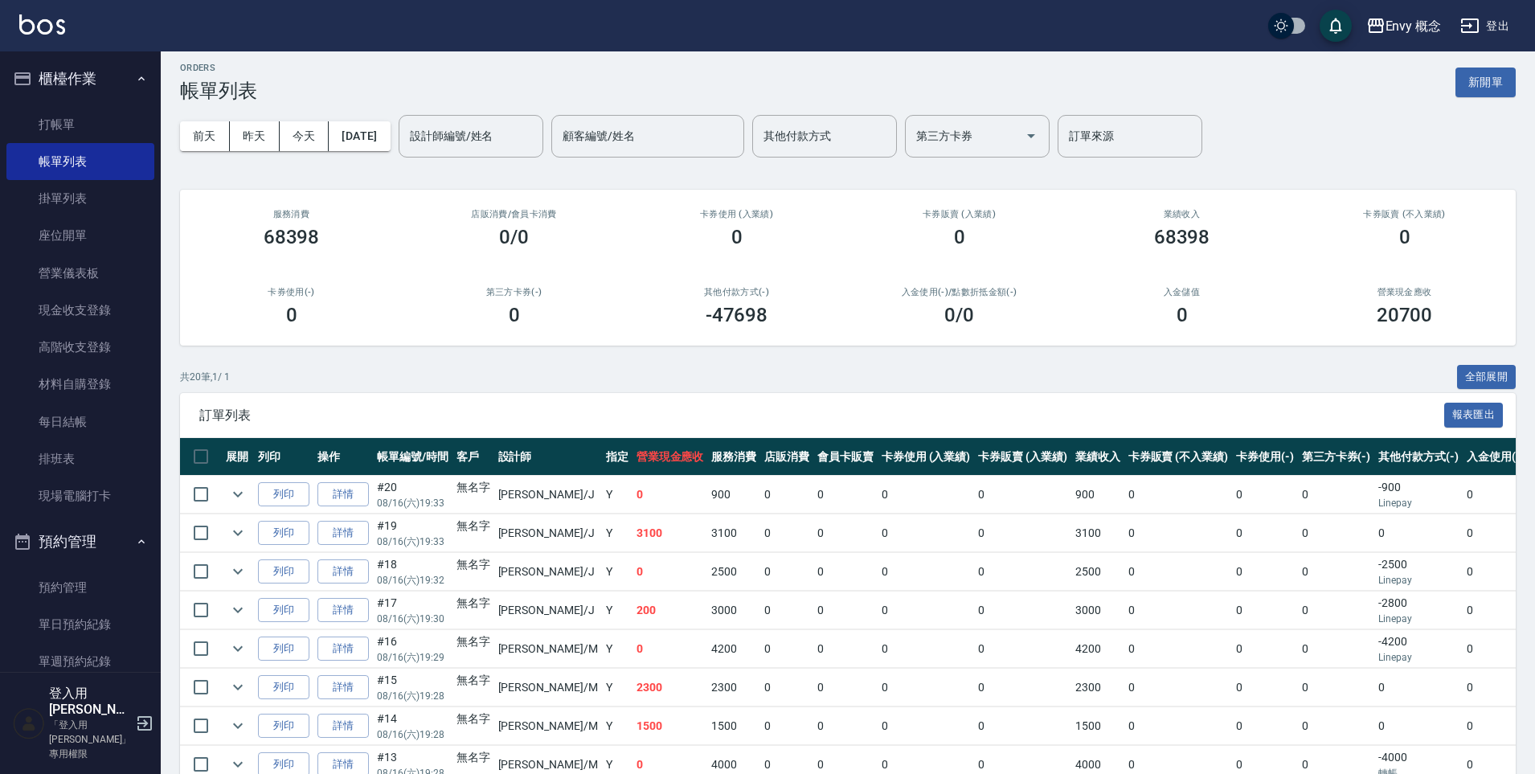
scroll to position [10, 0]
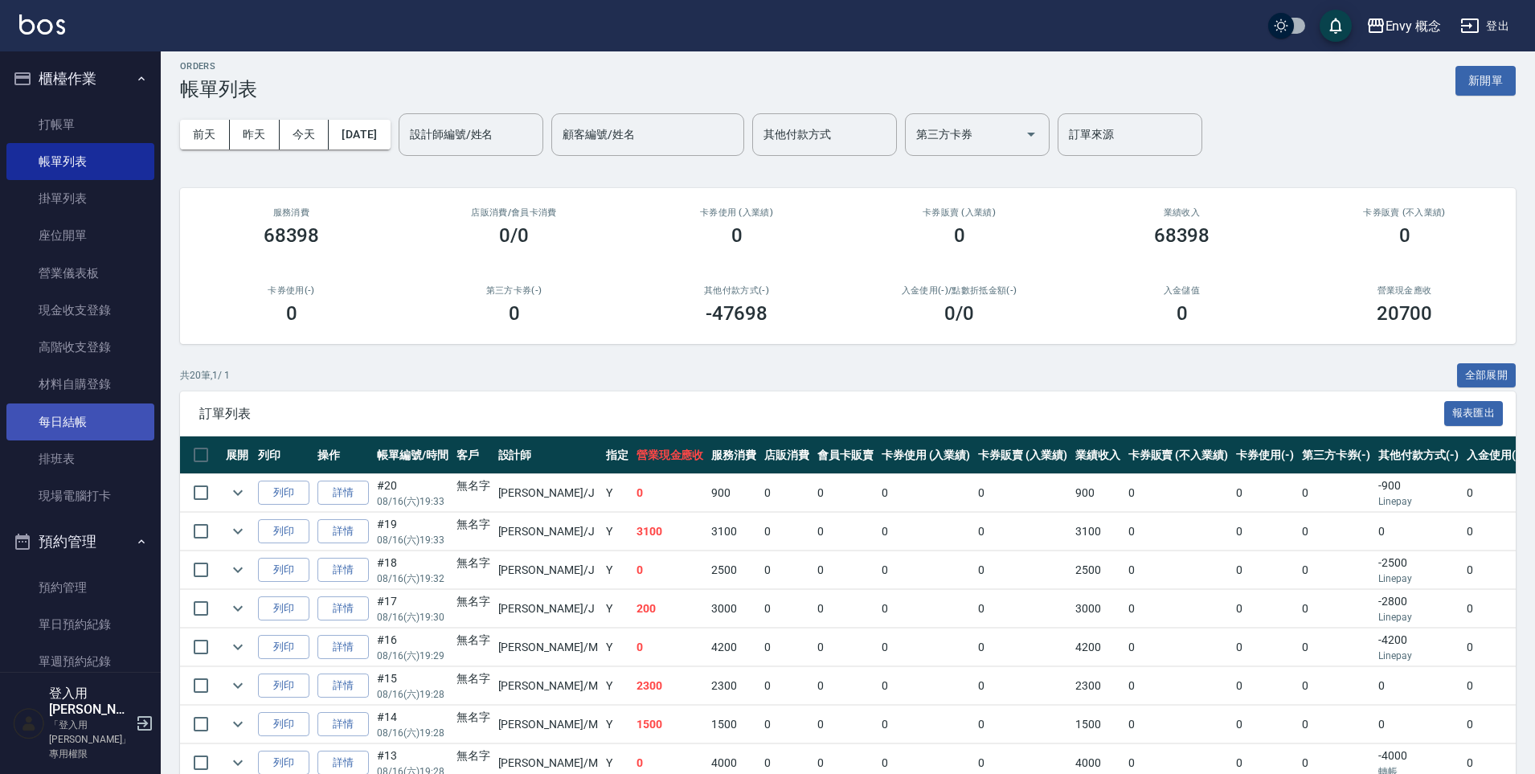
click at [90, 423] on link "每日結帳" at bounding box center [80, 421] width 148 height 37
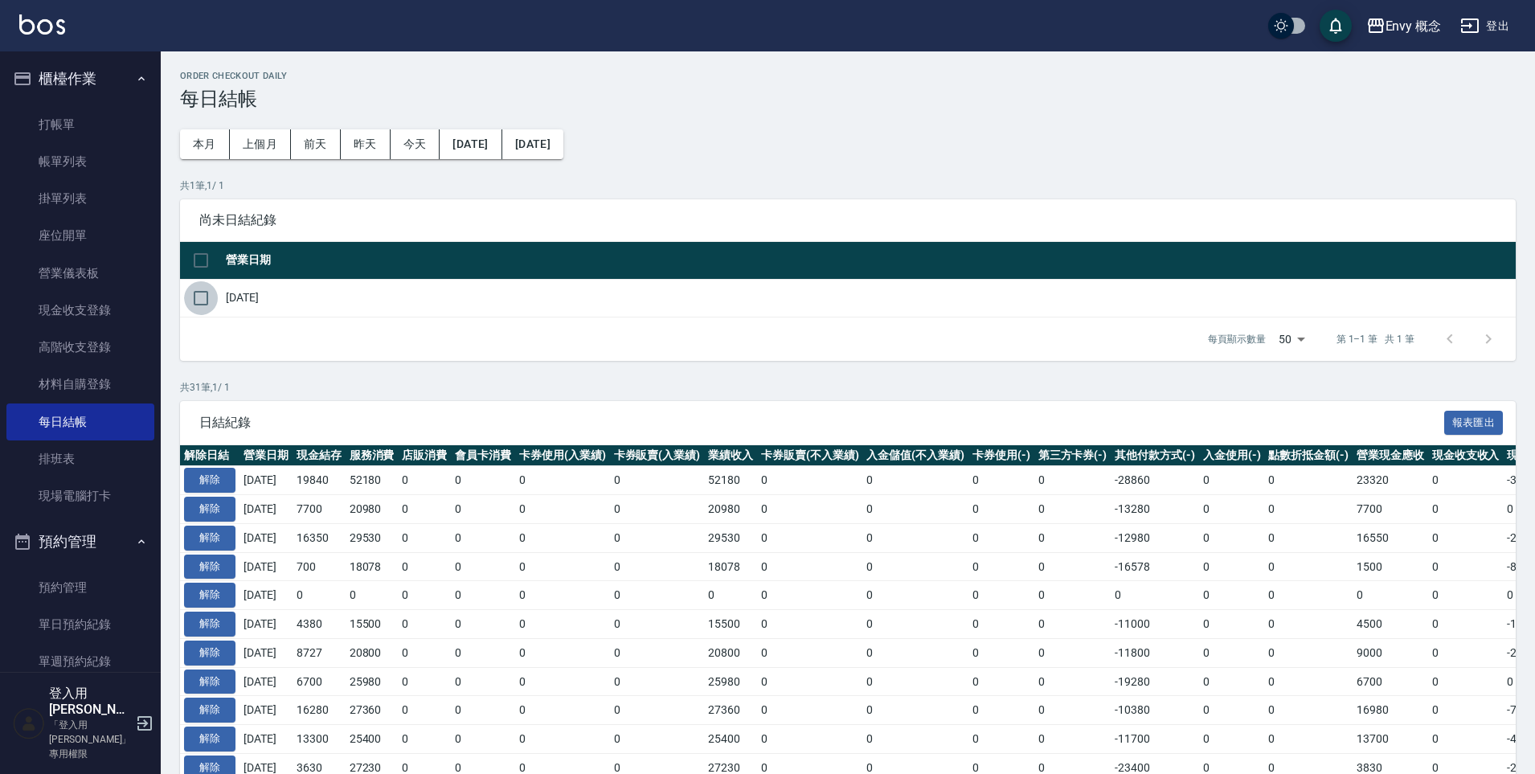
click at [203, 296] on input "checkbox" at bounding box center [201, 298] width 34 height 34
checkbox input "true"
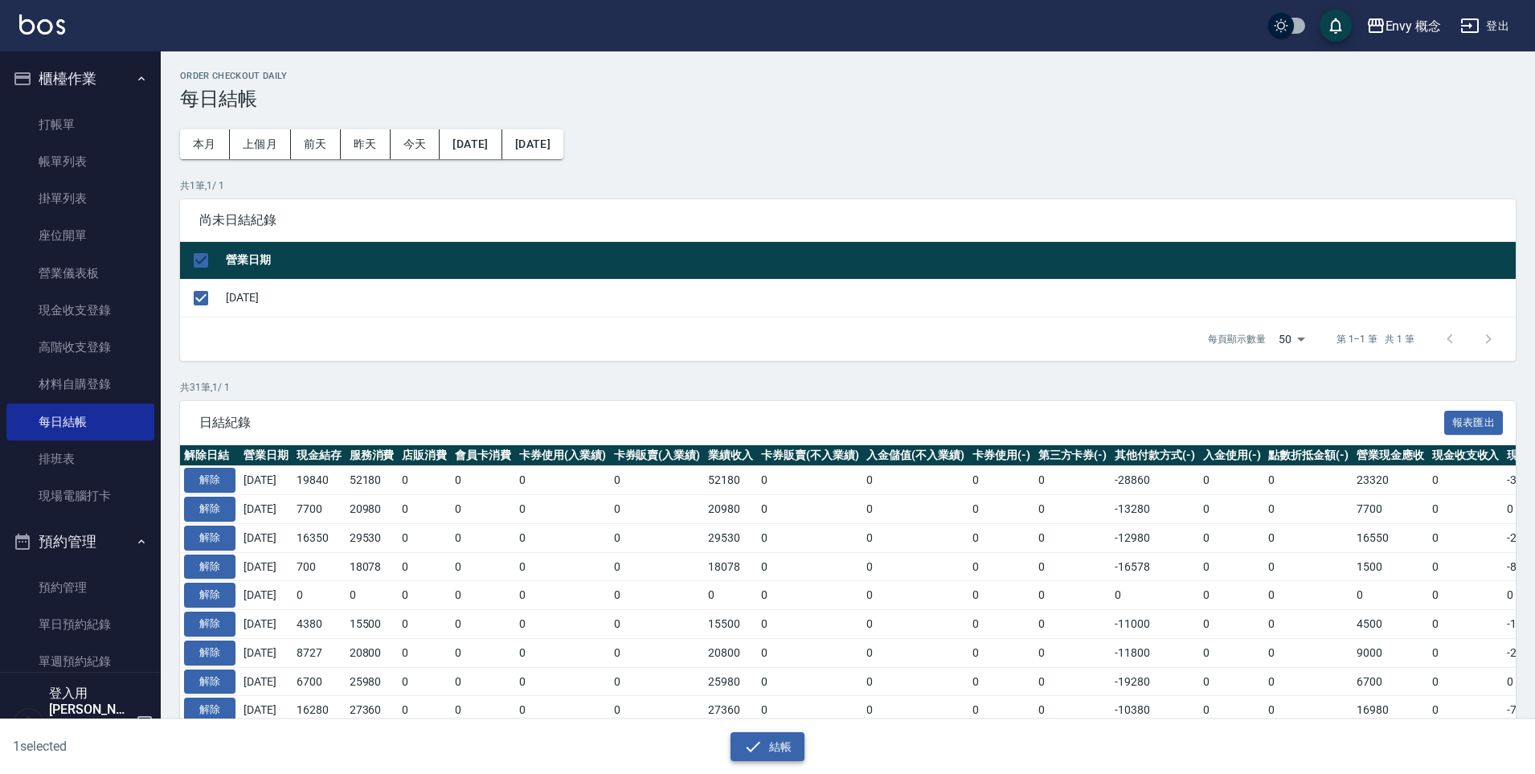
click at [751, 737] on icon "button" at bounding box center [752, 746] width 19 height 19
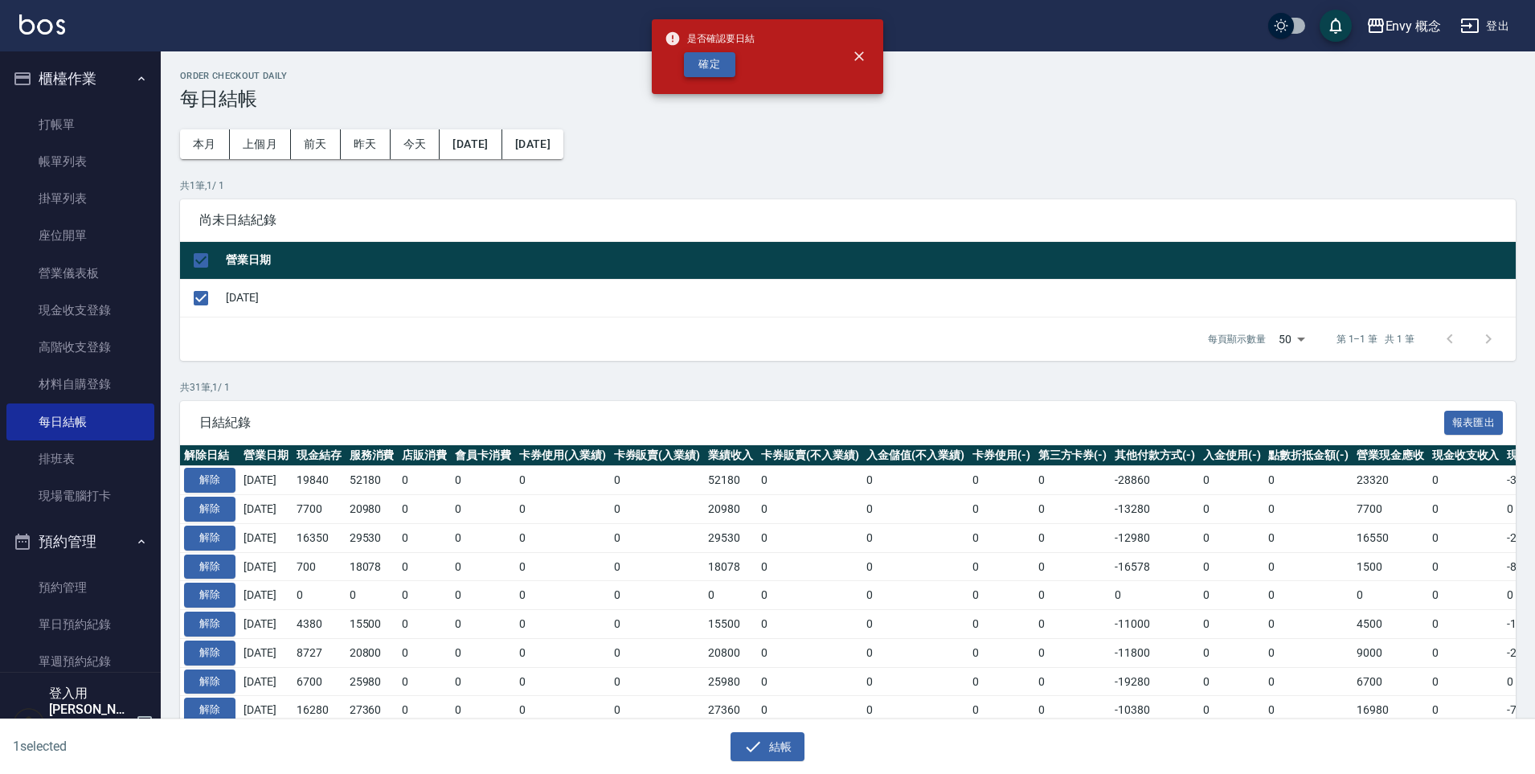
click at [701, 60] on button "確定" at bounding box center [709, 64] width 51 height 25
checkbox input "false"
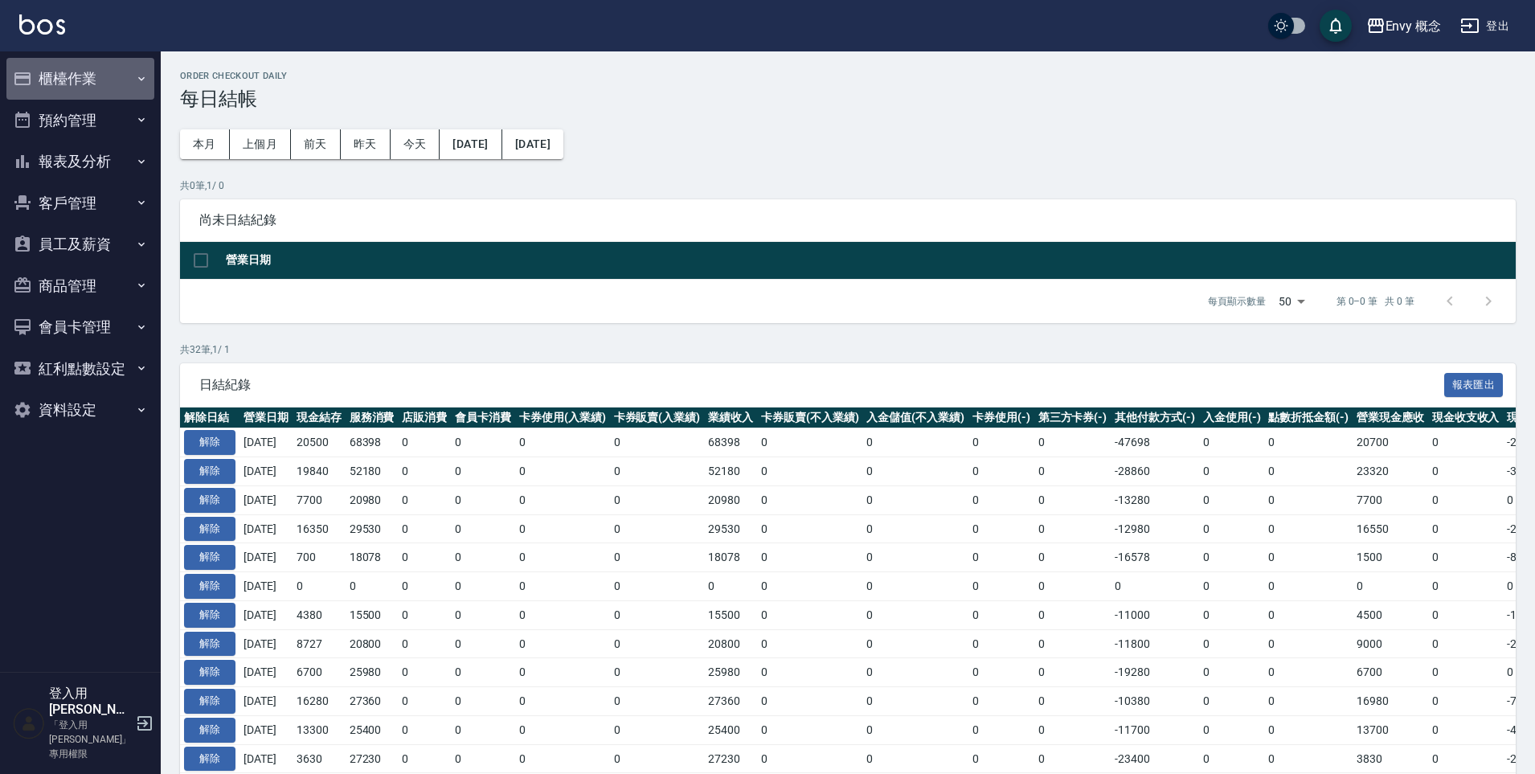
click at [92, 79] on button "櫃檯作業" at bounding box center [80, 79] width 148 height 42
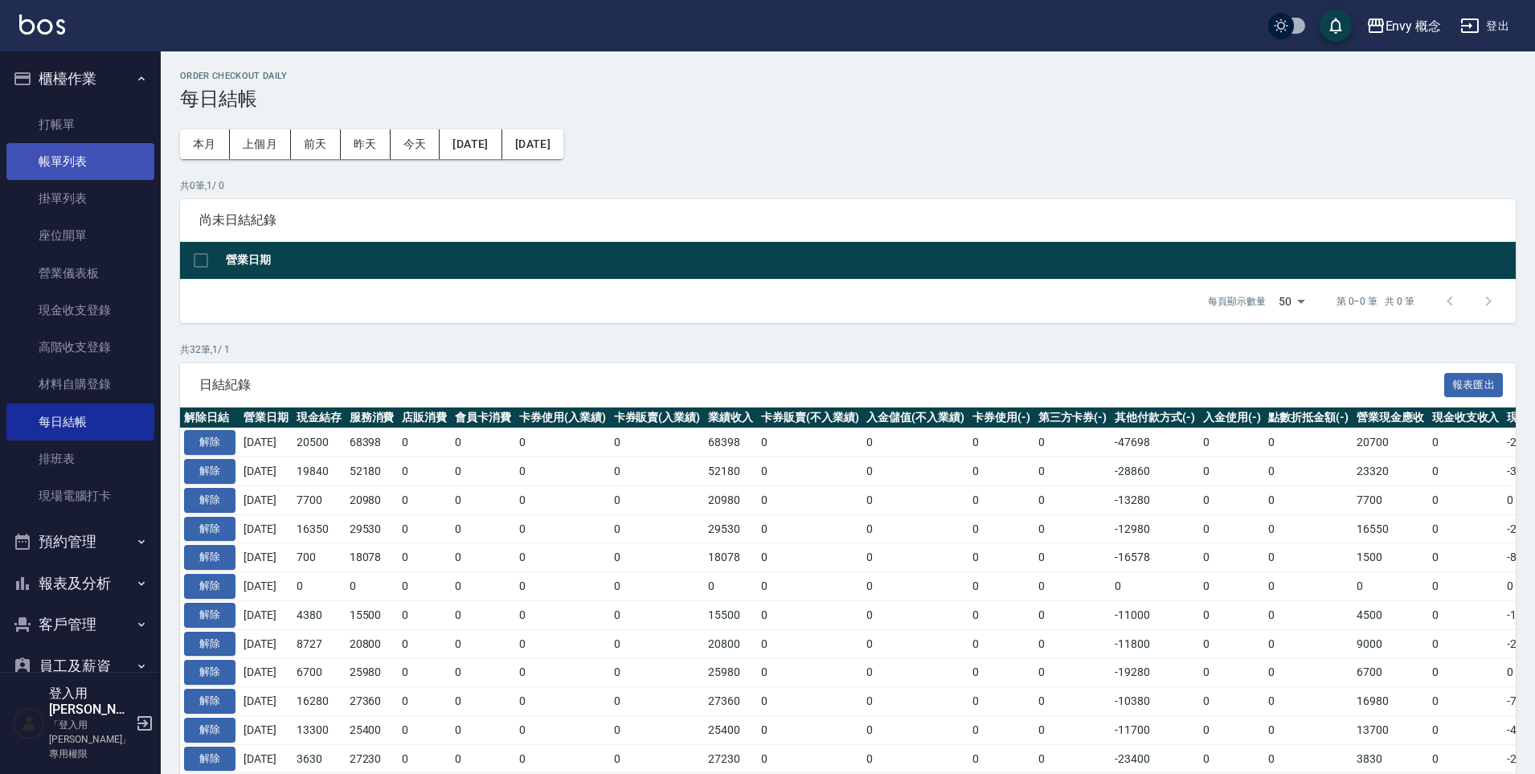
click at [96, 153] on link "帳單列表" at bounding box center [80, 161] width 148 height 37
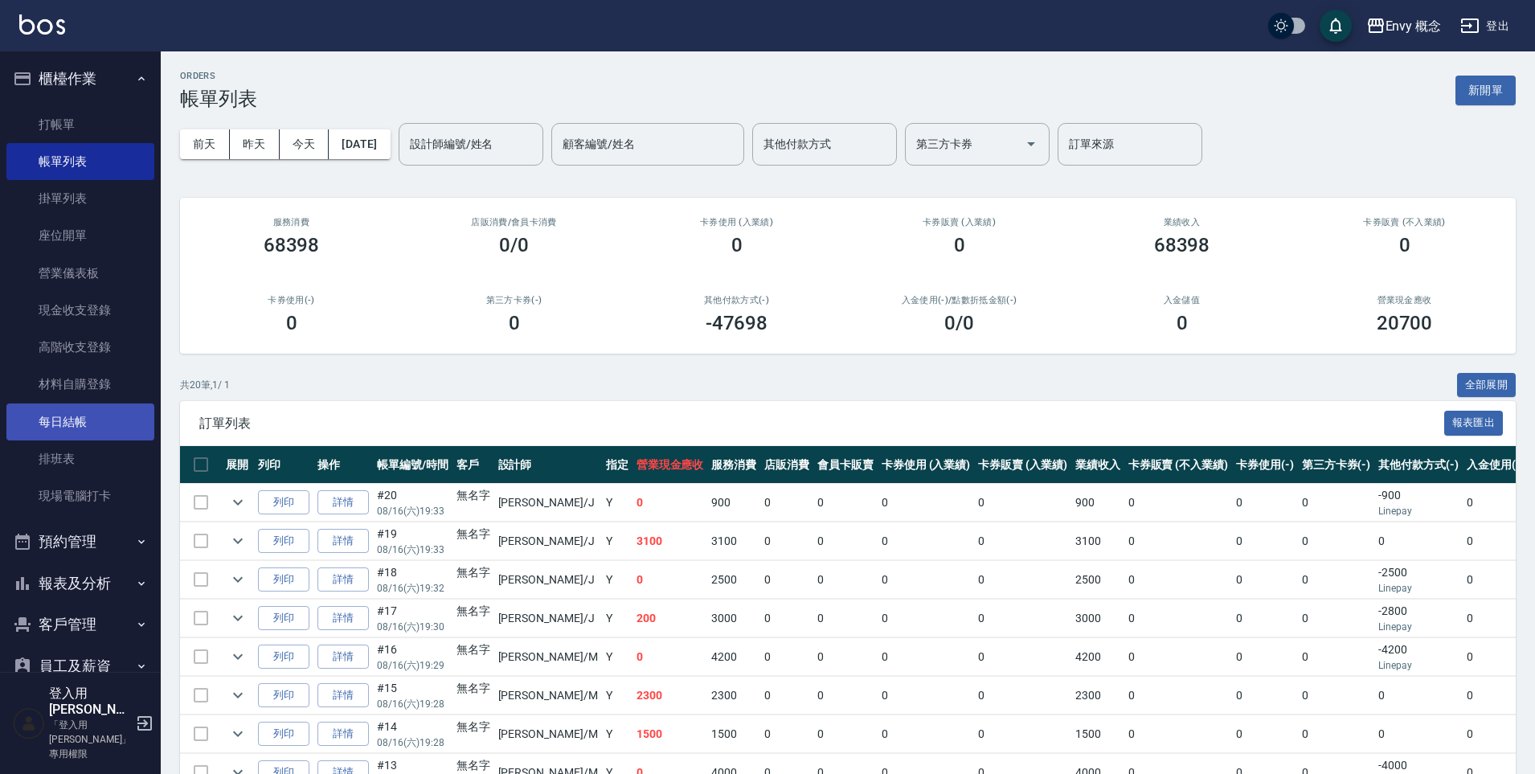
click at [51, 423] on link "每日結帳" at bounding box center [80, 421] width 148 height 37
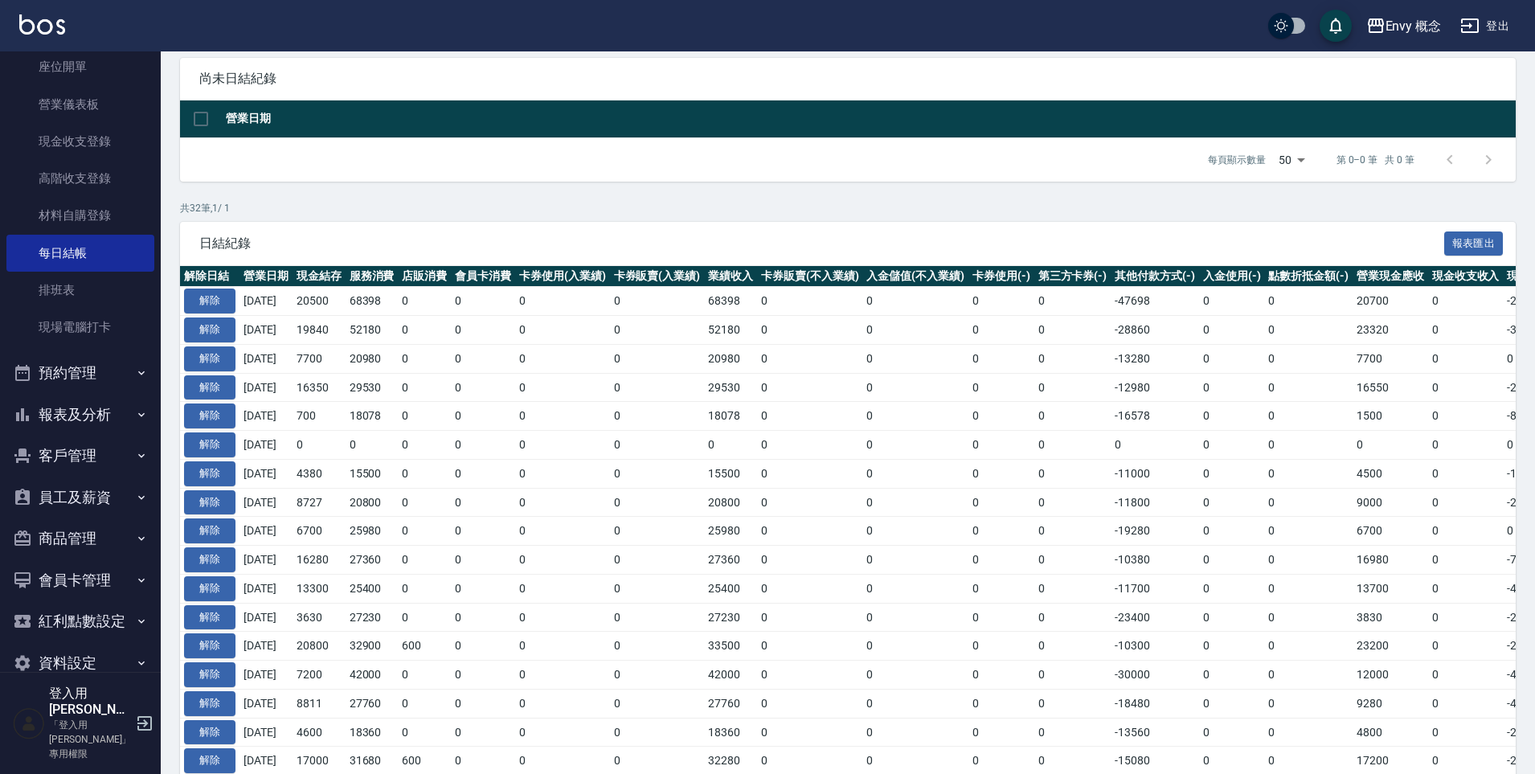
scroll to position [670, 0]
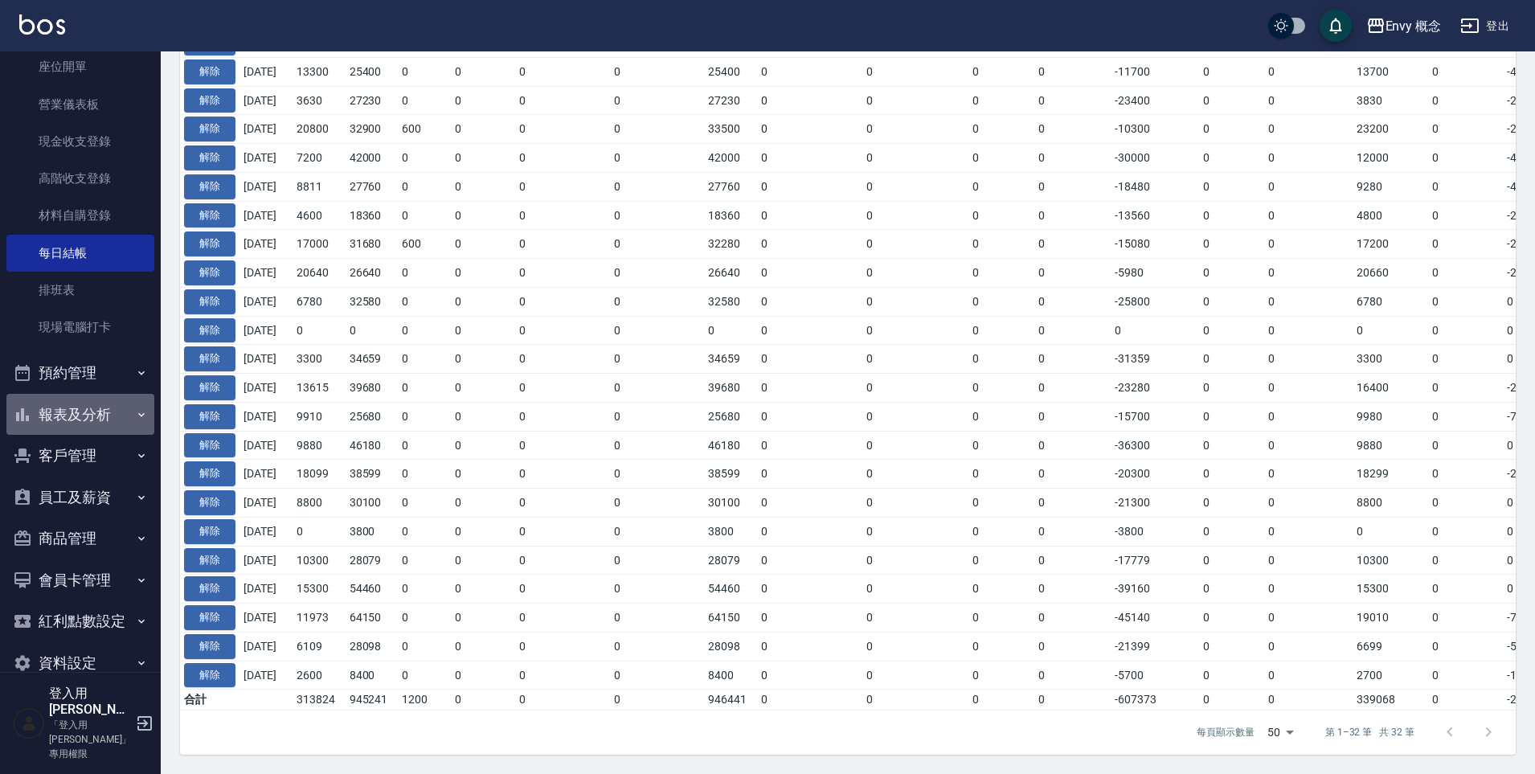
click at [93, 411] on button "報表及分析" at bounding box center [80, 415] width 148 height 42
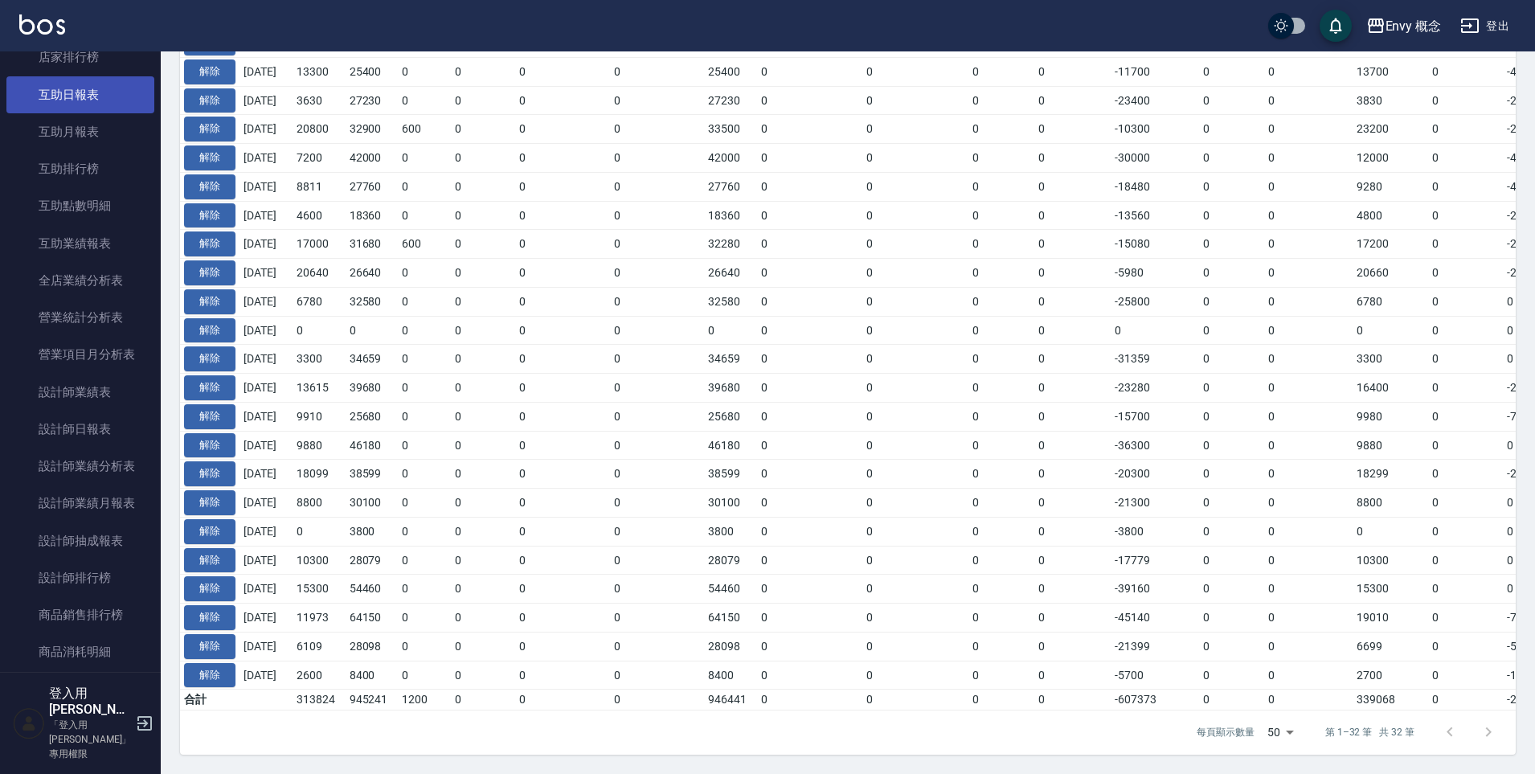
scroll to position [1055, 0]
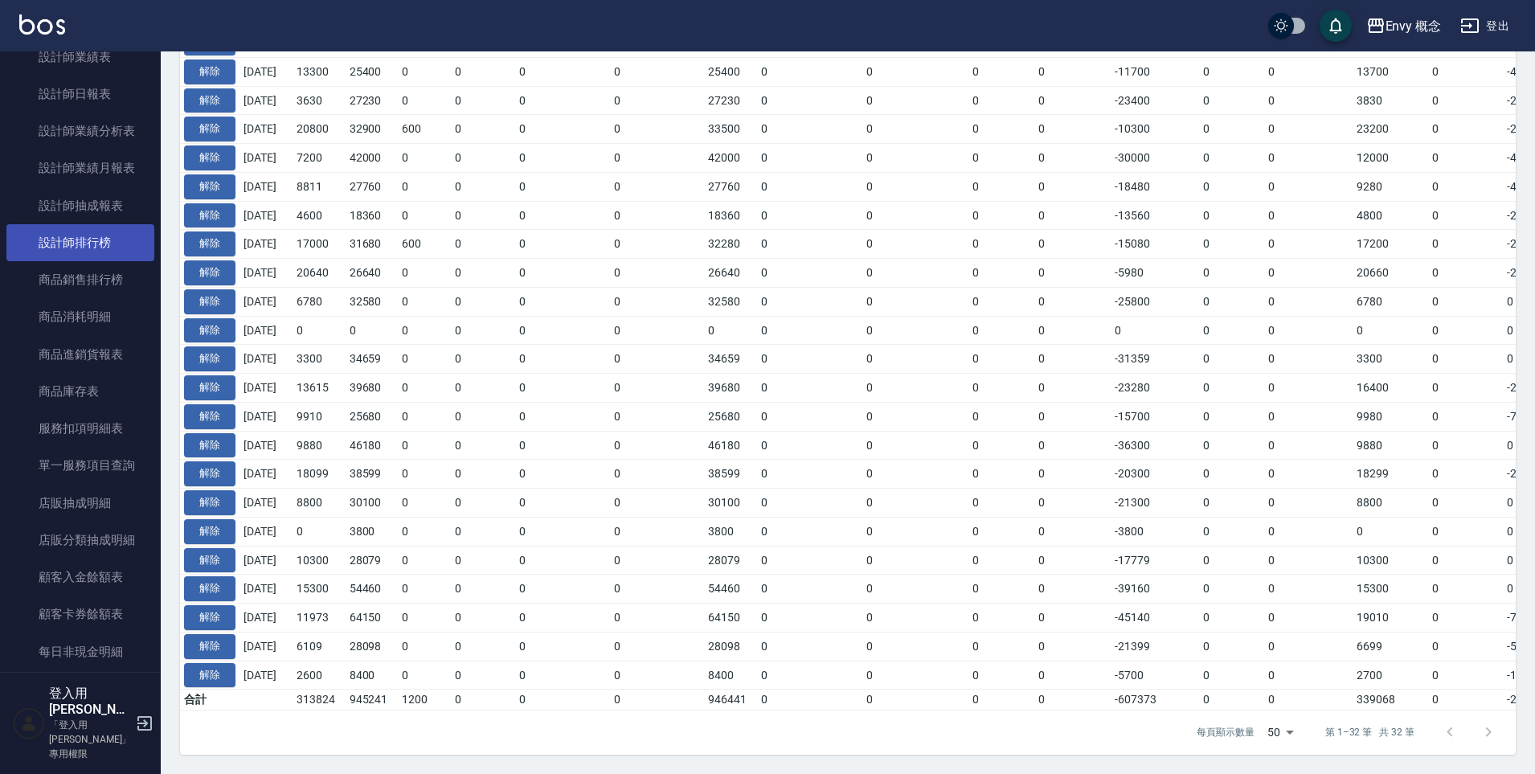
click at [92, 236] on link "設計師排行榜" at bounding box center [80, 242] width 148 height 37
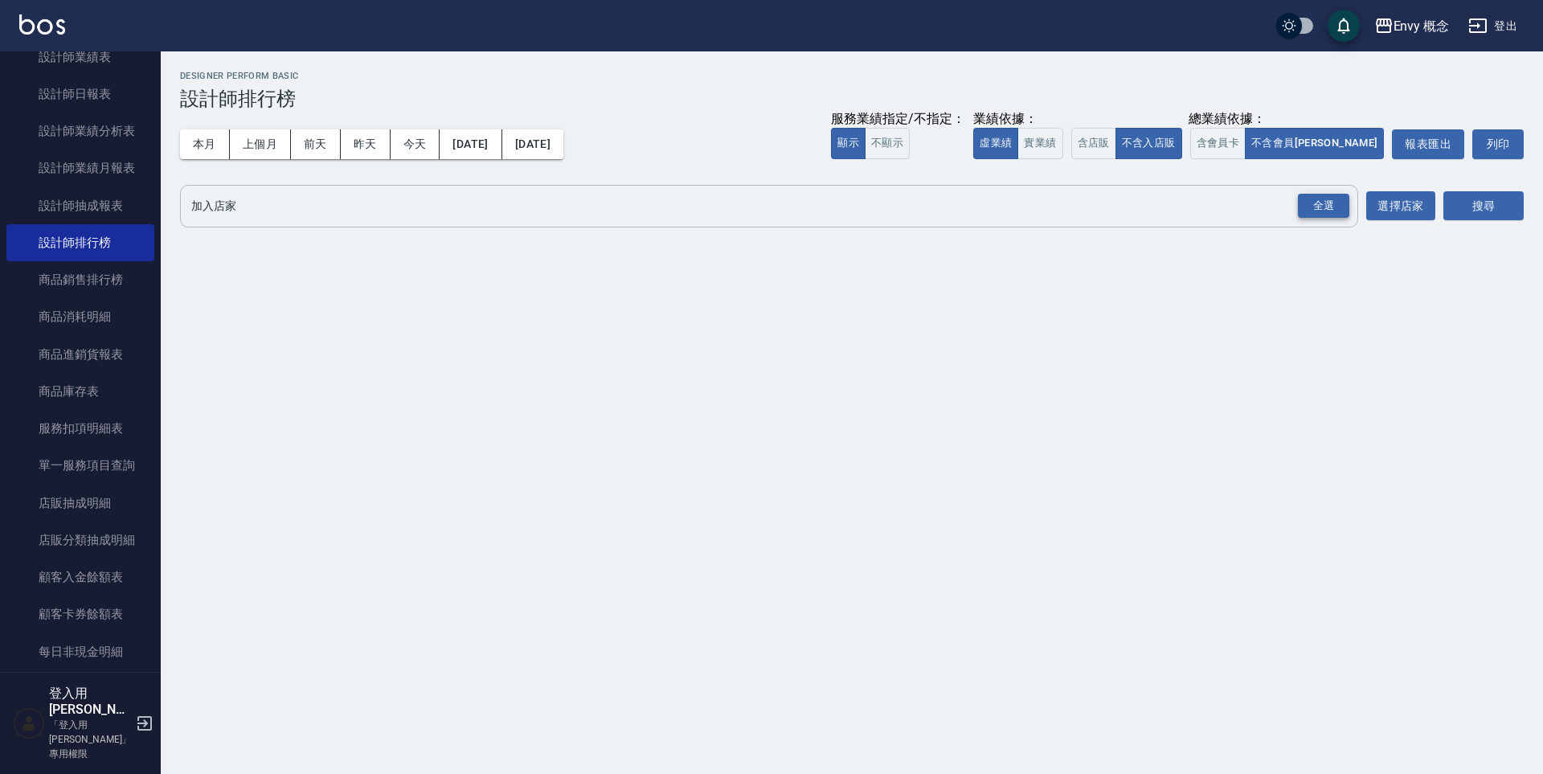
click at [1317, 208] on div "全選" at bounding box center [1323, 206] width 51 height 25
click at [1499, 196] on button "搜尋" at bounding box center [1483, 207] width 80 height 30
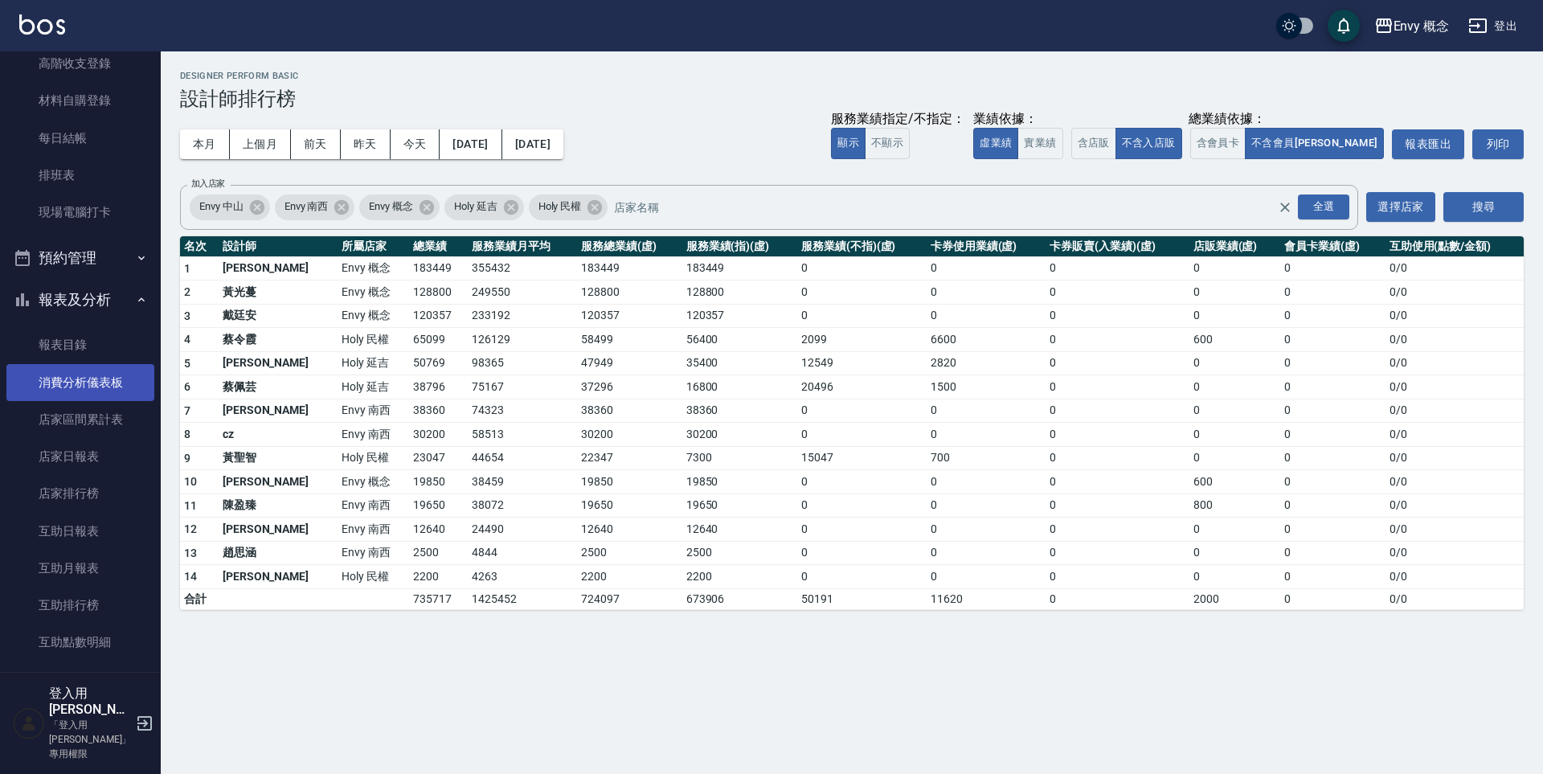
scroll to position [429, 0]
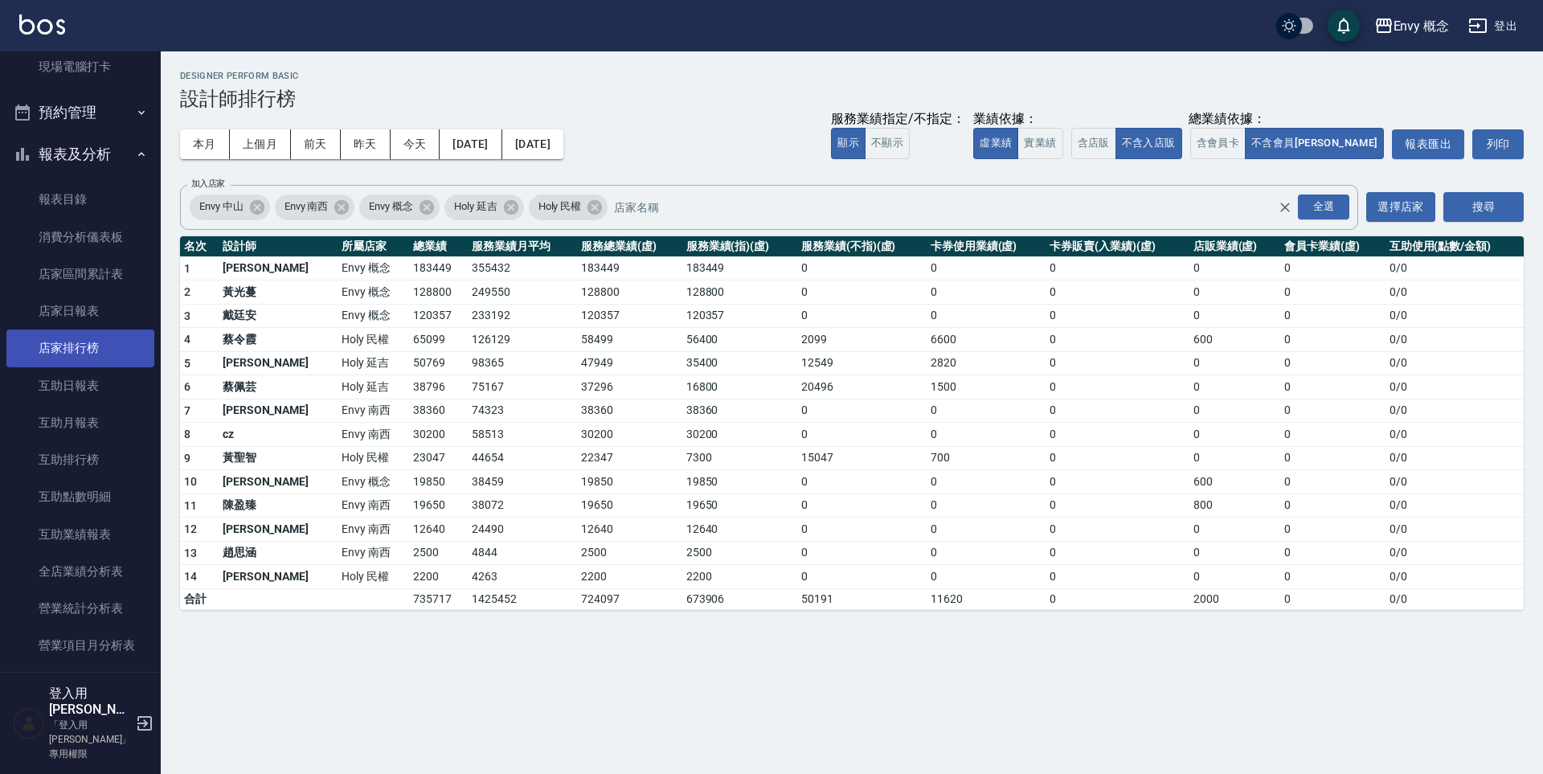
click at [92, 347] on link "店家排行榜" at bounding box center [80, 347] width 148 height 37
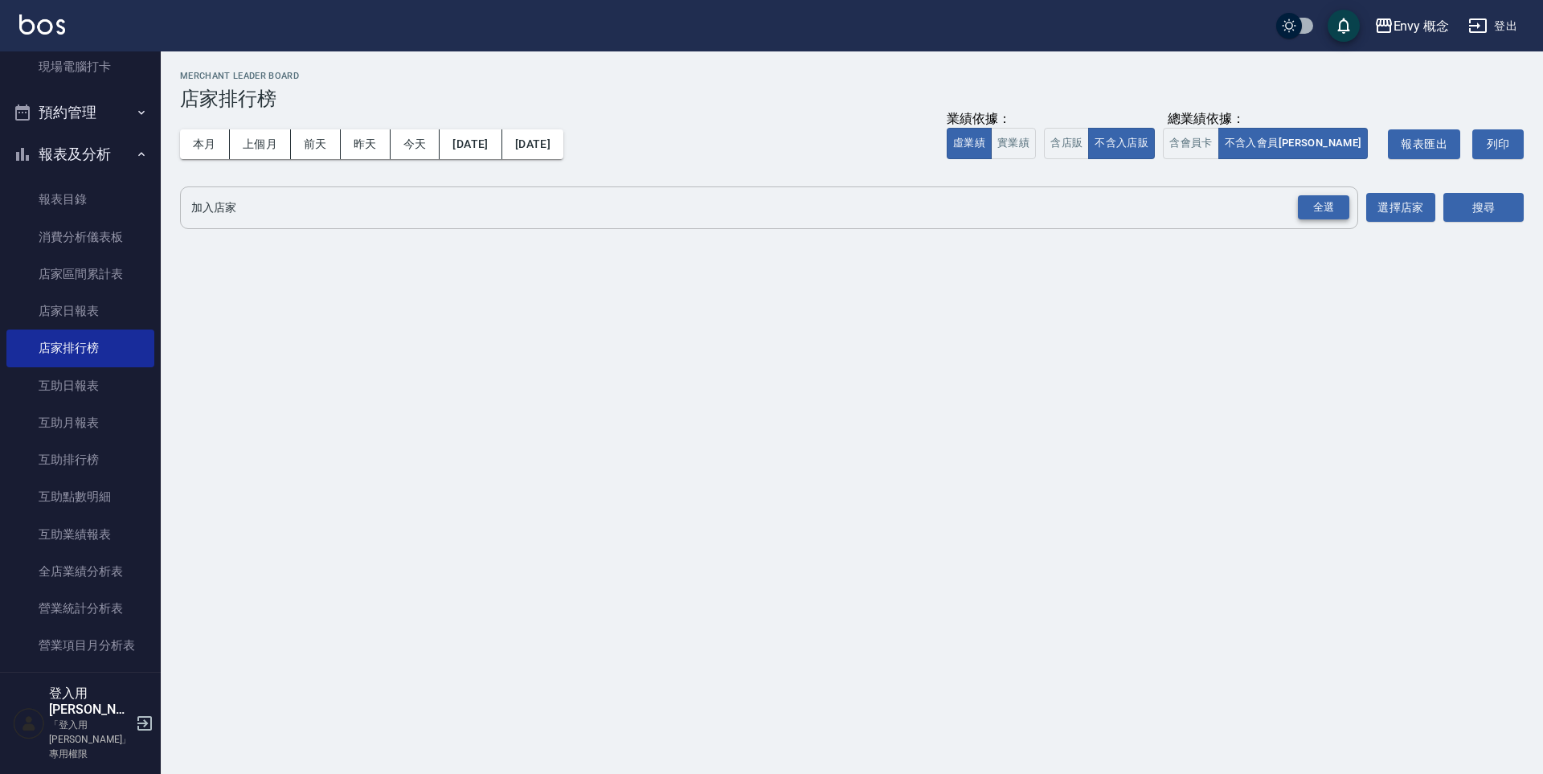
click at [1318, 209] on div "全選" at bounding box center [1323, 207] width 51 height 25
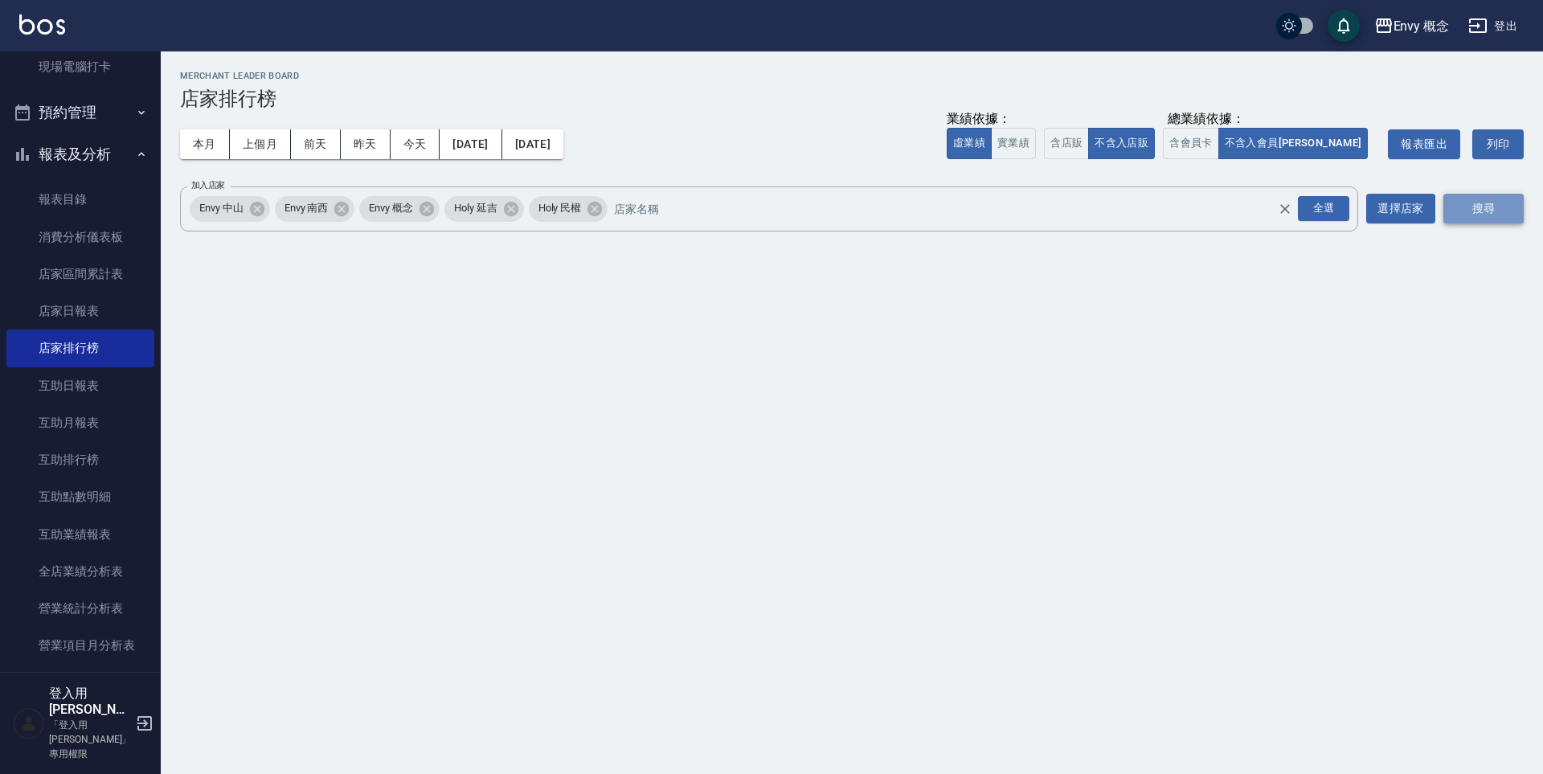
click at [1486, 203] on button "搜尋" at bounding box center [1483, 209] width 80 height 30
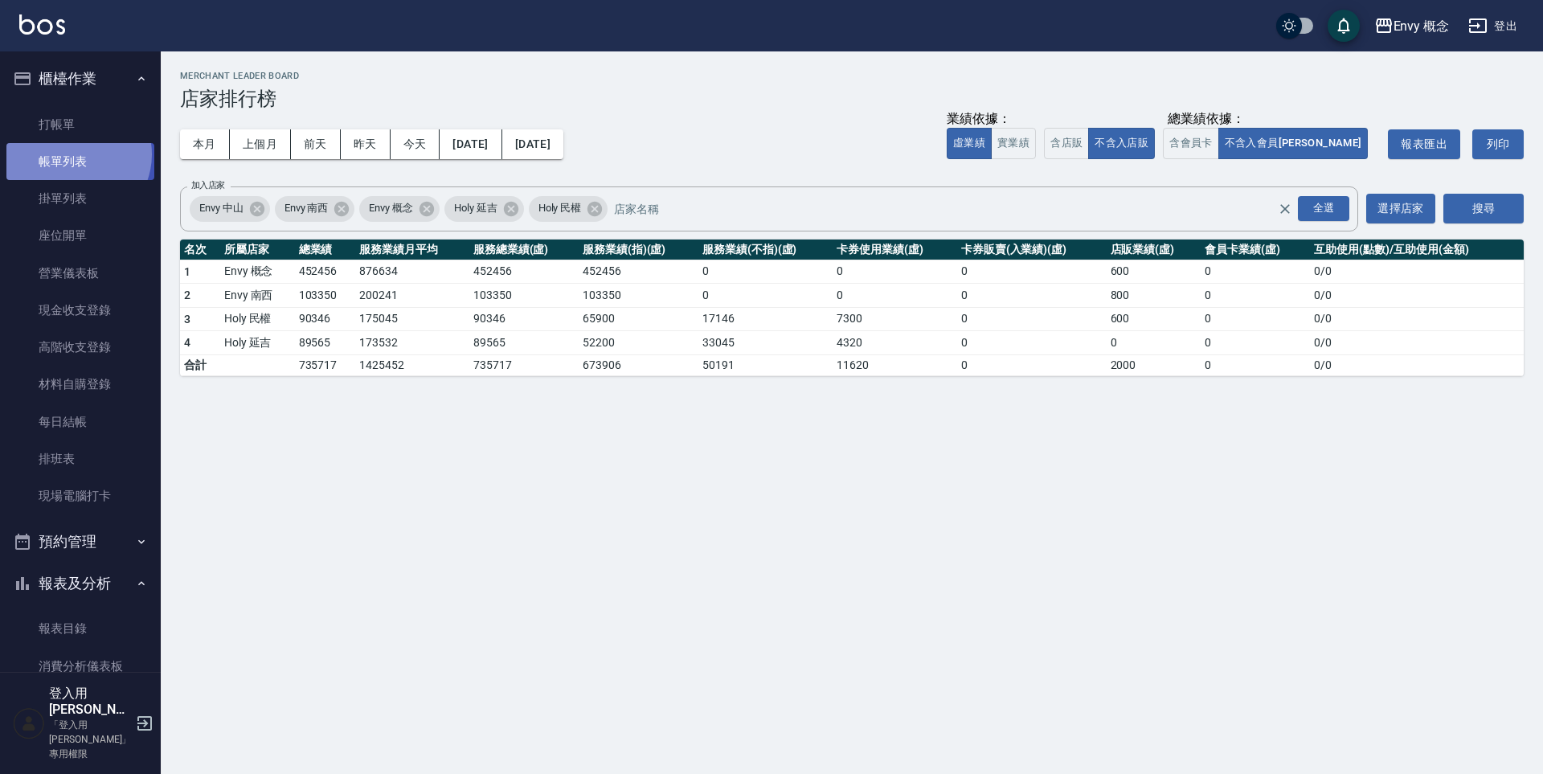
click at [74, 154] on link "帳單列表" at bounding box center [80, 161] width 148 height 37
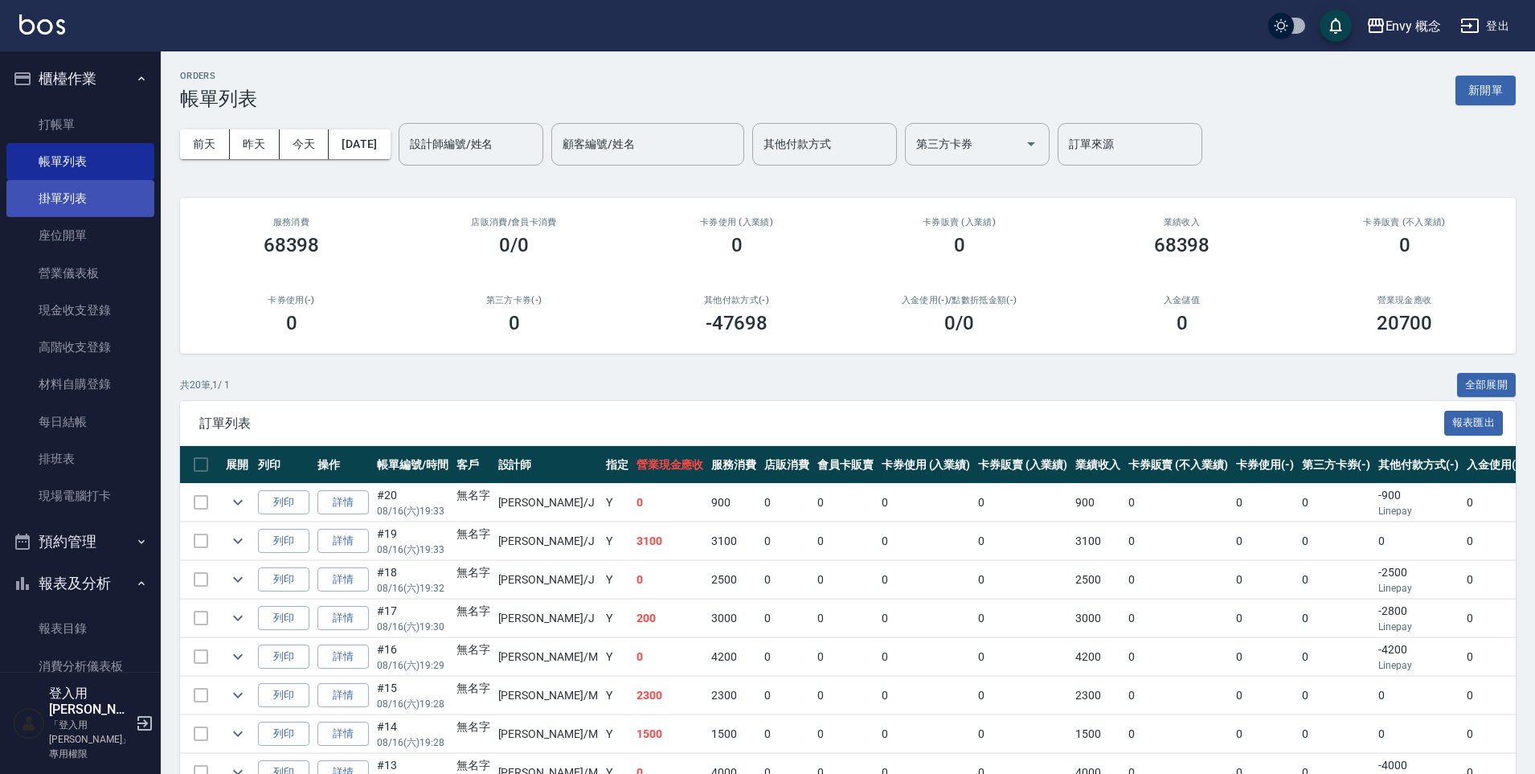
click at [78, 196] on link "掛單列表" at bounding box center [80, 198] width 148 height 37
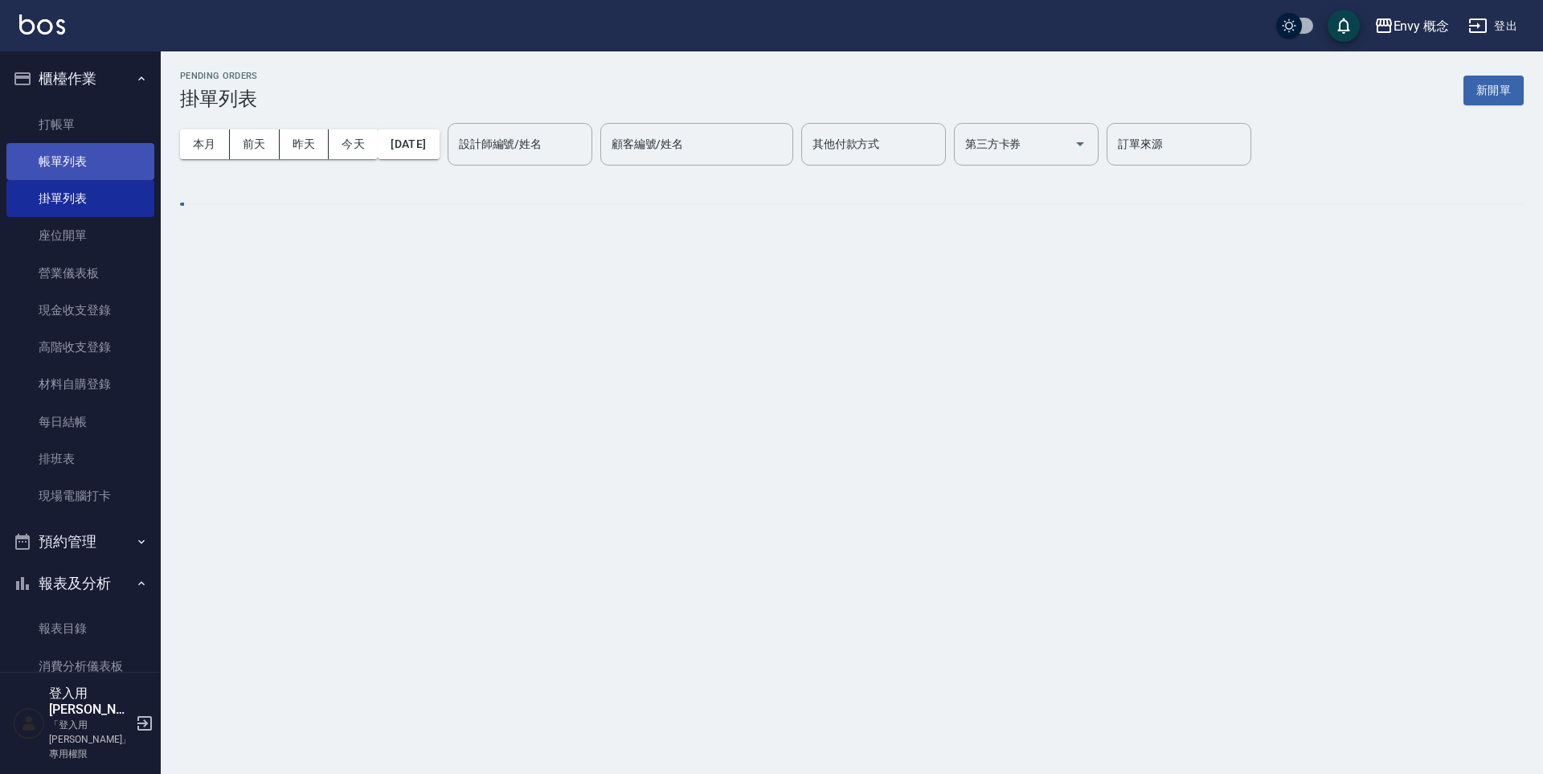
click at [87, 158] on link "帳單列表" at bounding box center [80, 161] width 148 height 37
